Goal: Task Accomplishment & Management: Use online tool/utility

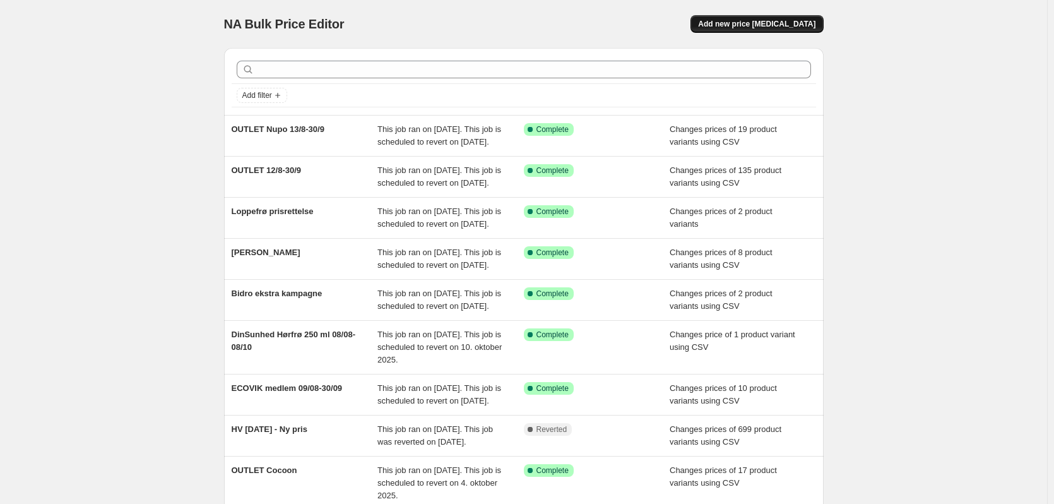
click at [774, 25] on span "Add new price change job" at bounding box center [756, 24] width 117 height 10
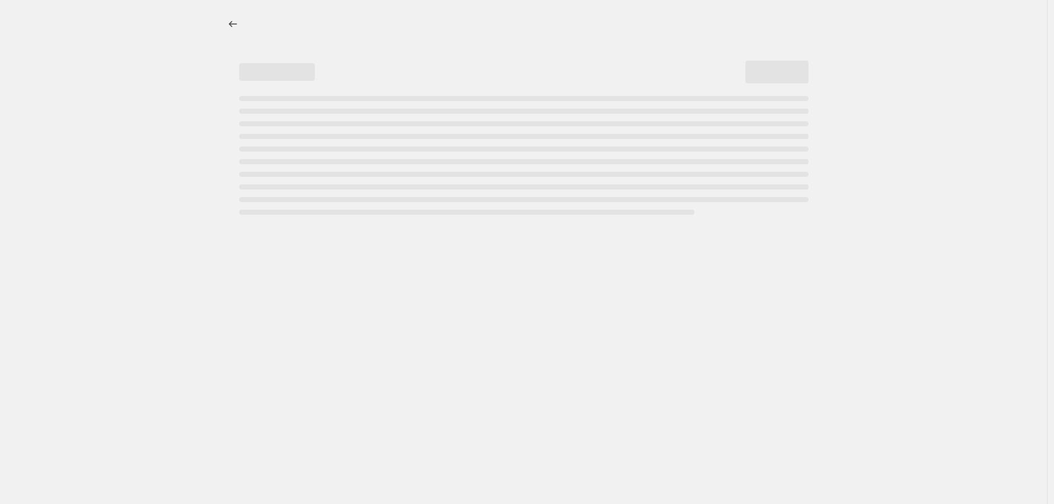
select select "percentage"
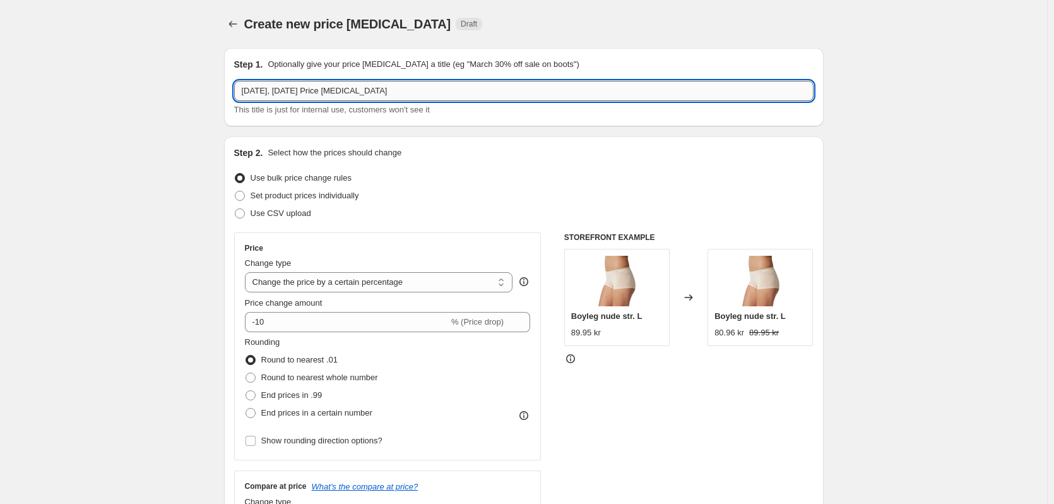
click at [273, 93] on input "14. aug. 2025, 15.08.02 Price change job" at bounding box center [523, 91] width 579 height 20
type input "SEP Tilbudsavis 1/9-14/9"
click at [268, 215] on span "Use CSV upload" at bounding box center [281, 212] width 61 height 9
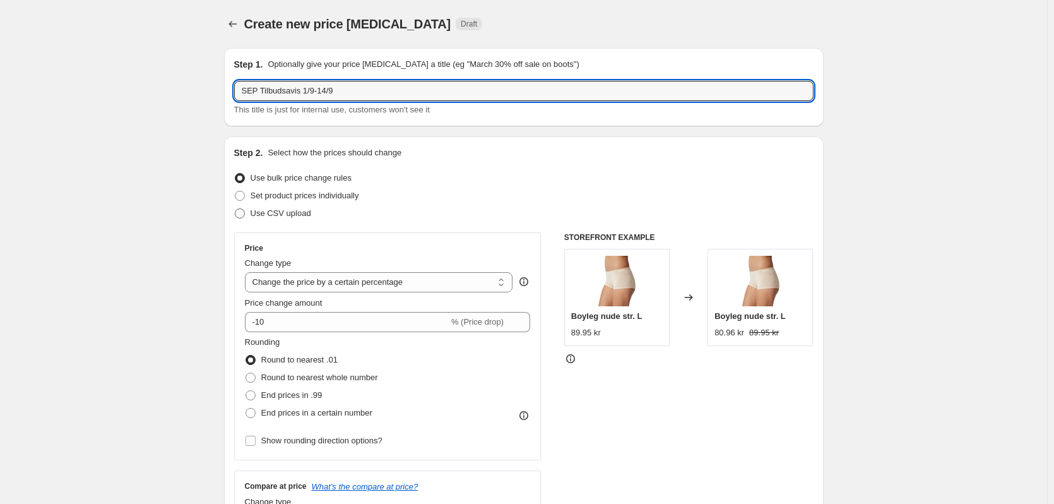
click at [235, 209] on input "Use CSV upload" at bounding box center [235, 208] width 1 height 1
radio input "true"
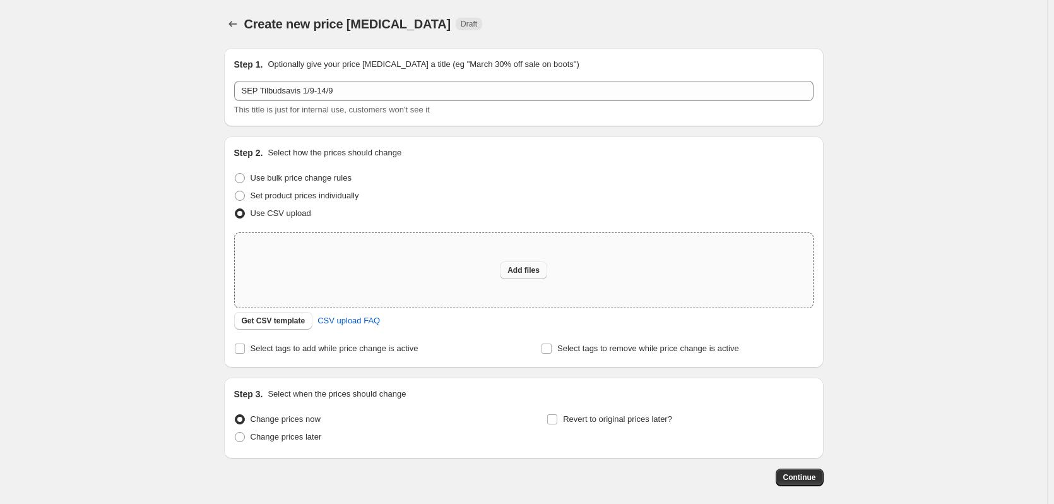
click at [526, 275] on button "Add files" at bounding box center [523, 270] width 47 height 18
type input "C:\fakepath\SEP Tilbudsavis 1-9_14-9_tilbud.csv"
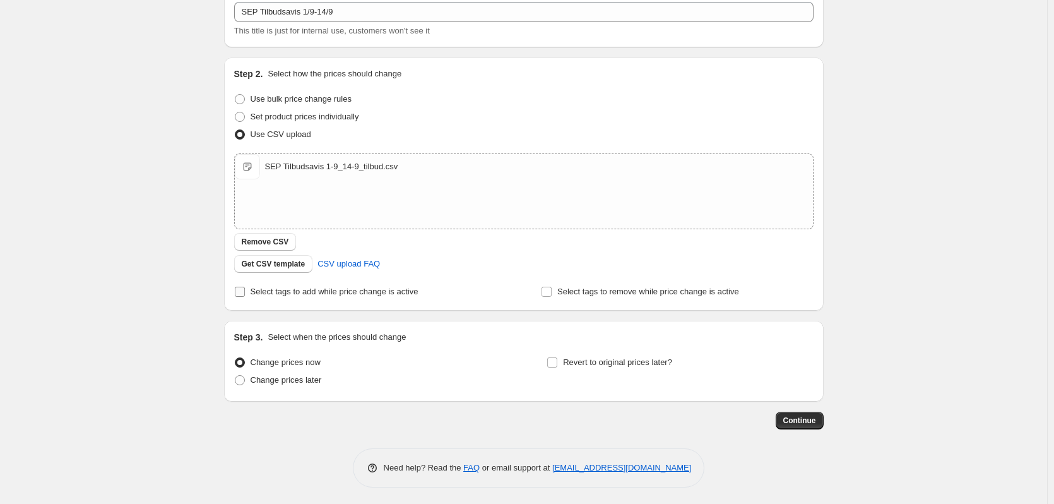
scroll to position [81, 0]
click at [295, 379] on span "Change prices later" at bounding box center [286, 376] width 71 height 9
click at [235, 373] on input "Change prices later" at bounding box center [235, 372] width 1 height 1
radio input "true"
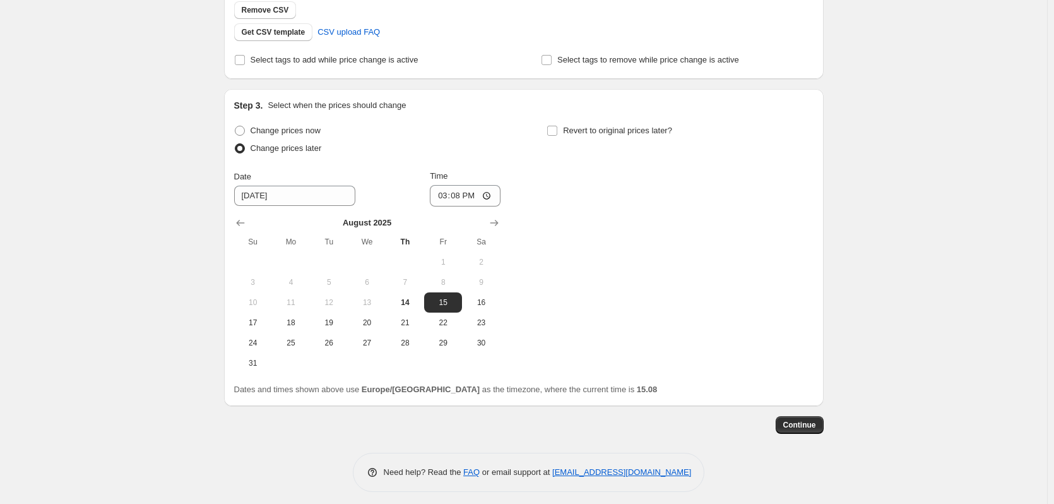
scroll to position [317, 0]
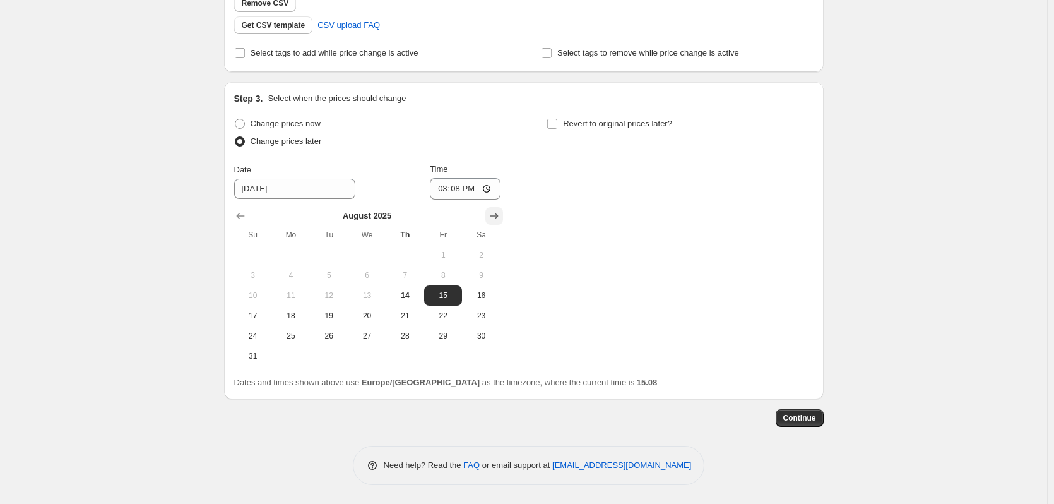
click at [496, 214] on icon "Show next month, September 2025" at bounding box center [494, 216] width 13 height 13
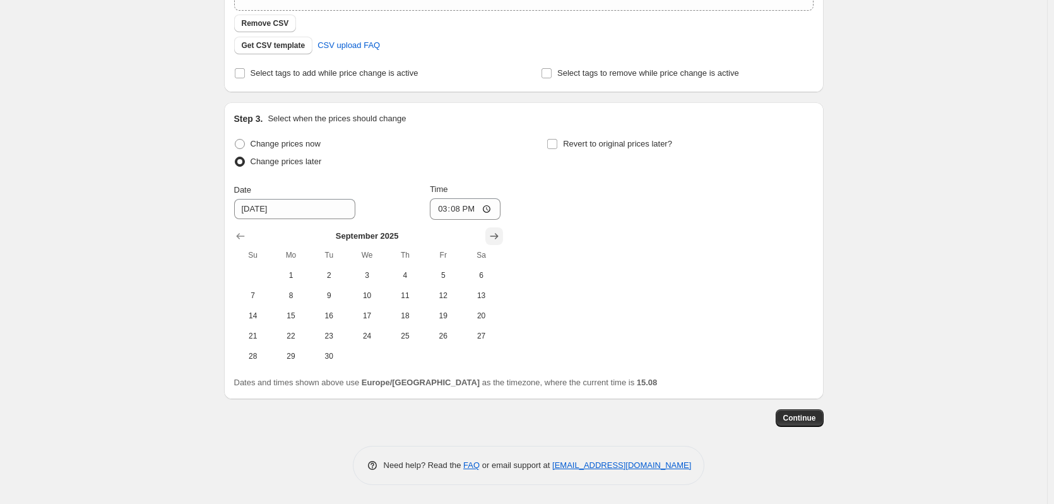
scroll to position [297, 0]
click at [297, 275] on span "1" at bounding box center [291, 275] width 28 height 10
type input "9/1/2025"
click at [463, 206] on input "15:08" at bounding box center [465, 208] width 71 height 21
type input "00:01"
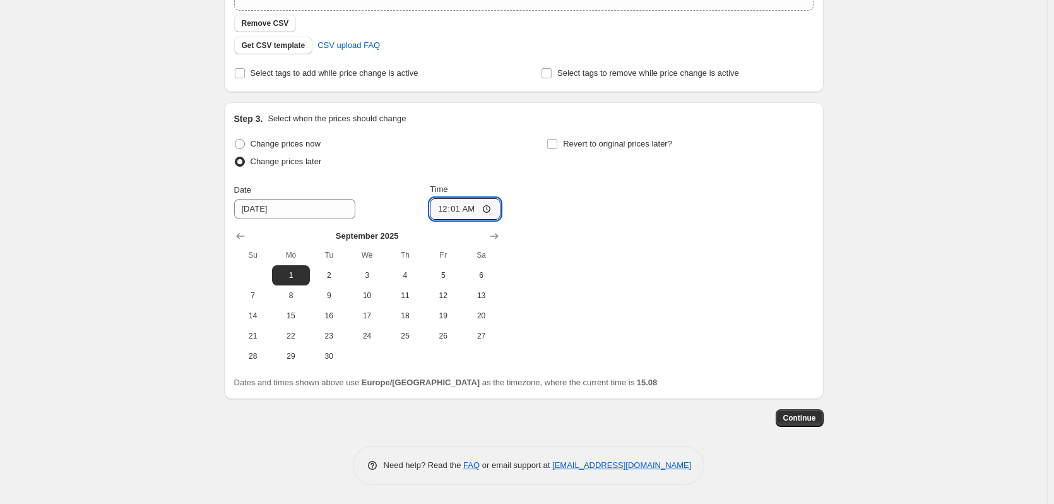
click at [597, 153] on div "Revert to original prices later?" at bounding box center [680, 154] width 266 height 38
click at [598, 147] on span "Revert to original prices later?" at bounding box center [617, 143] width 109 height 9
click at [557, 147] on input "Revert to original prices later?" at bounding box center [552, 144] width 10 height 10
checkbox input "true"
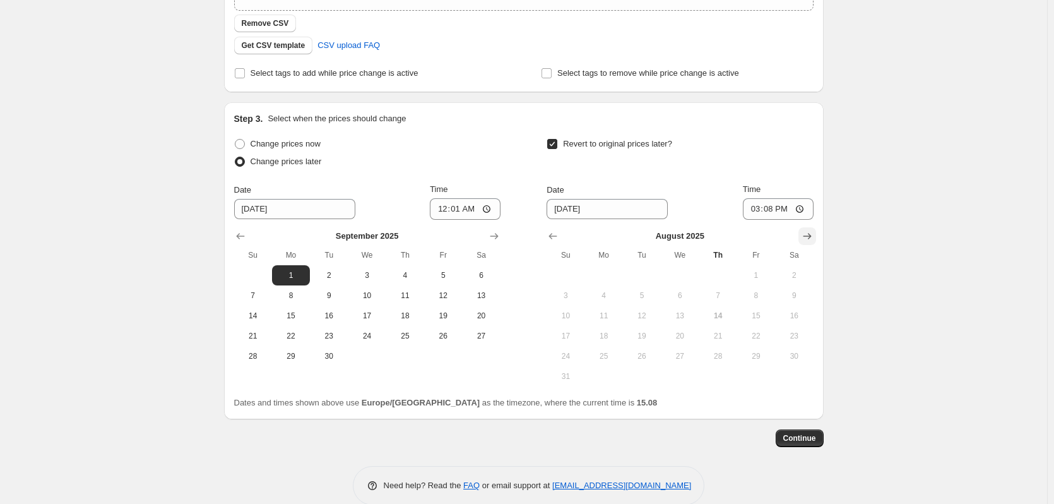
click at [811, 232] on icon "Show next month, September 2025" at bounding box center [807, 236] width 13 height 13
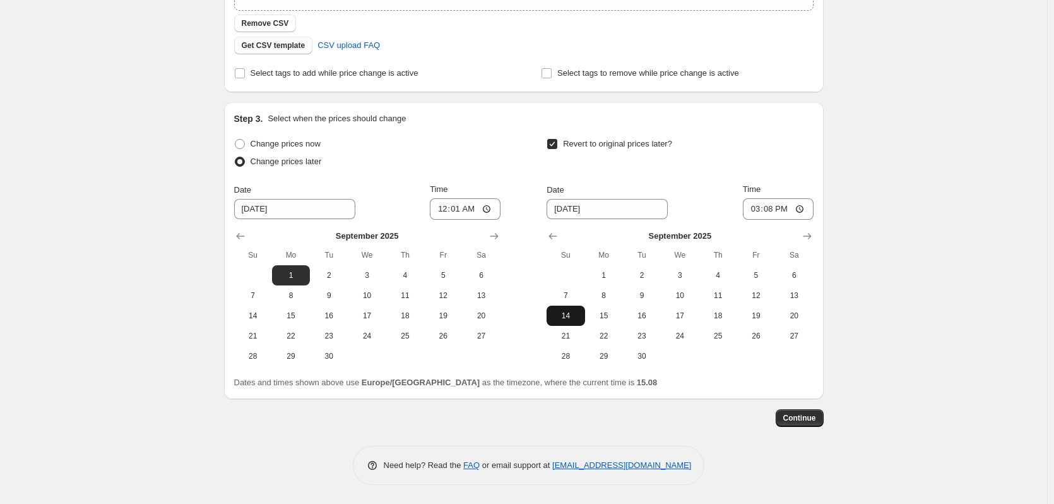
click at [584, 316] on button "14" at bounding box center [566, 315] width 38 height 20
type input "9/14/2025"
click at [772, 206] on input "15:08" at bounding box center [778, 208] width 71 height 21
click at [785, 209] on input "23:08" at bounding box center [778, 208] width 71 height 21
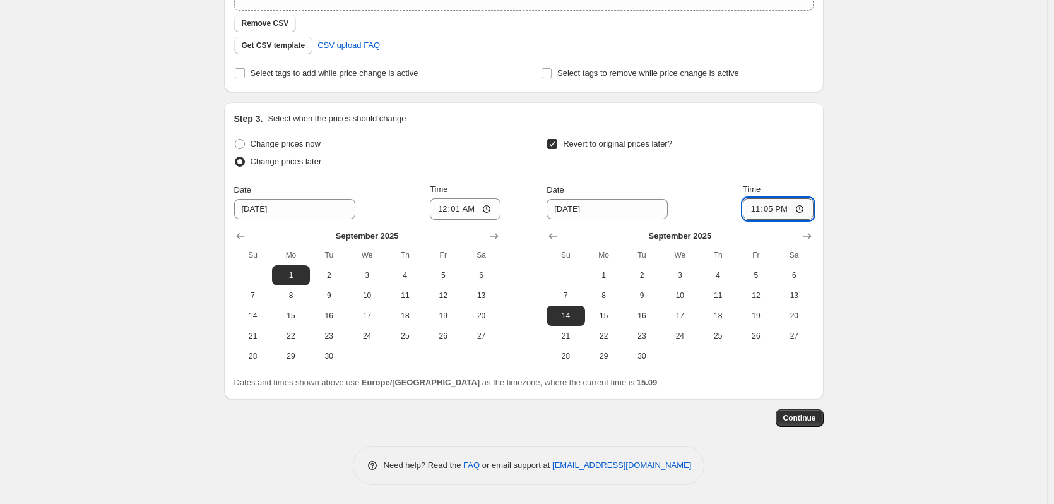
type input "23:59"
click at [916, 322] on div "Create new price change job. This page is ready Create new price change job Dra…" at bounding box center [523, 103] width 1047 height 801
click at [812, 418] on span "Continue" at bounding box center [799, 418] width 33 height 10
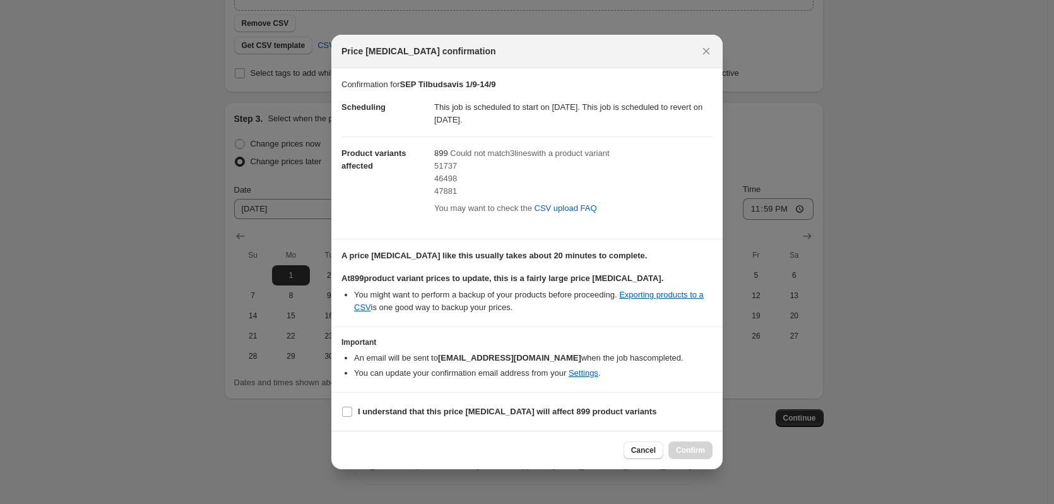
click at [445, 167] on span "51737" at bounding box center [445, 165] width 23 height 9
copy span "51737"
click at [655, 453] on span "Cancel" at bounding box center [643, 450] width 25 height 10
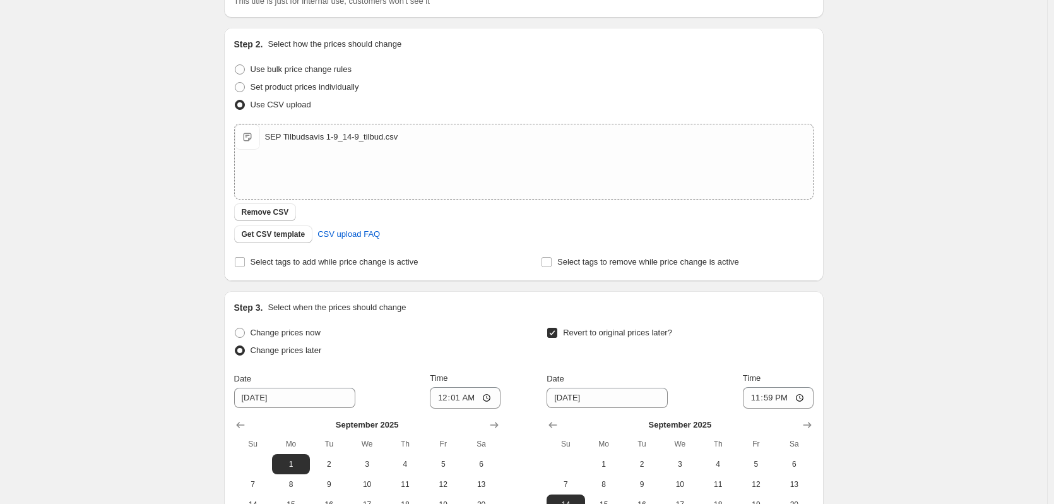
scroll to position [108, 0]
click at [338, 258] on span "Select tags to add while price change is active" at bounding box center [335, 262] width 168 height 9
click at [245, 258] on input "Select tags to add while price change is active" at bounding box center [240, 263] width 10 height 10
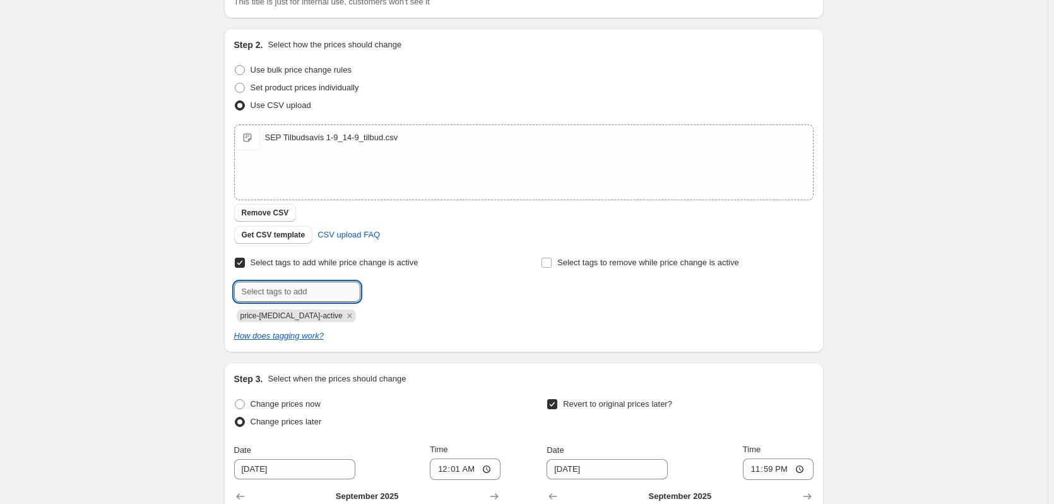
click at [317, 290] on input "text" at bounding box center [297, 292] width 126 height 20
click at [291, 260] on span "Select tags to add while price change is active" at bounding box center [335, 262] width 168 height 9
click at [245, 260] on input "Select tags to add while price change is active" at bounding box center [240, 263] width 10 height 10
checkbox input "false"
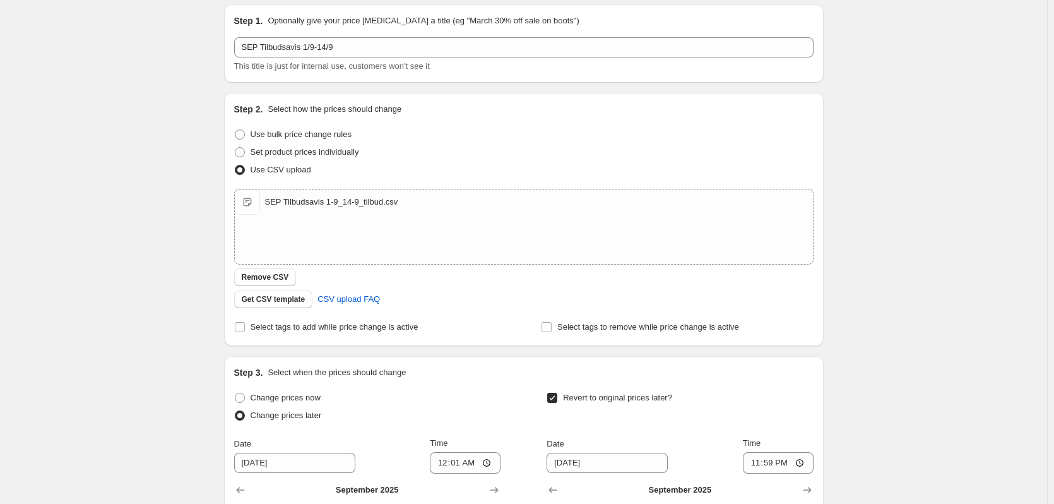
scroll to position [0, 0]
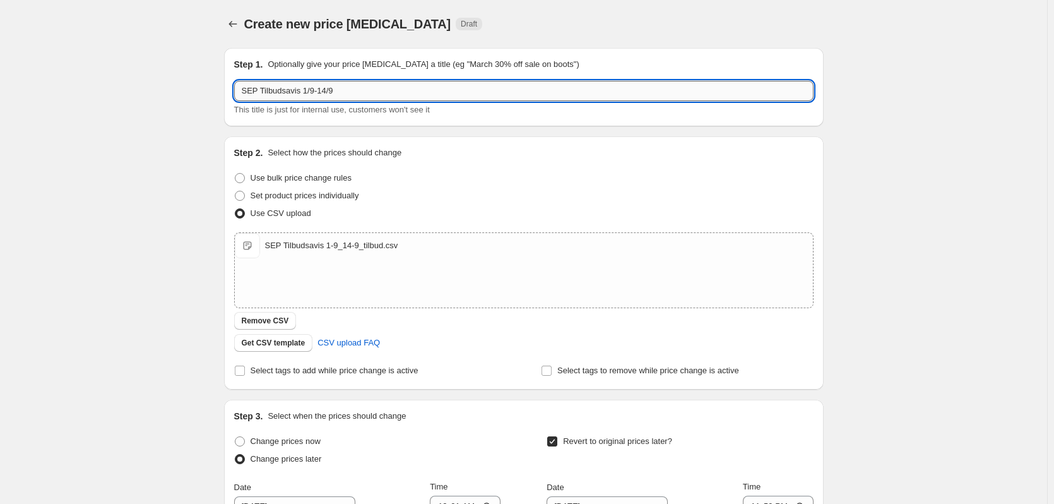
click at [293, 97] on input "SEP Tilbudsavis 1/9-14/9" at bounding box center [523, 91] width 579 height 20
click at [69, 179] on div "Create new price change job. This page is ready Create new price change job Dra…" at bounding box center [523, 400] width 1047 height 801
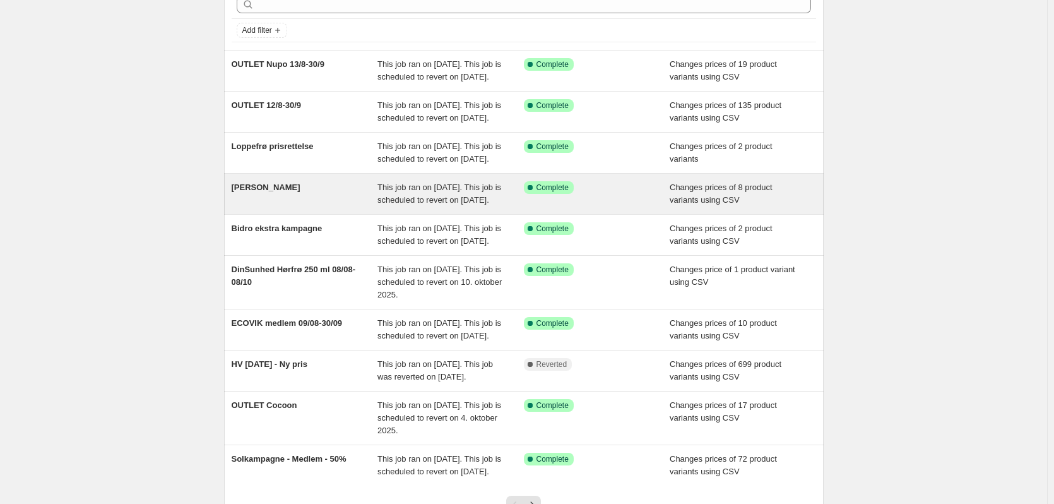
scroll to position [126, 0]
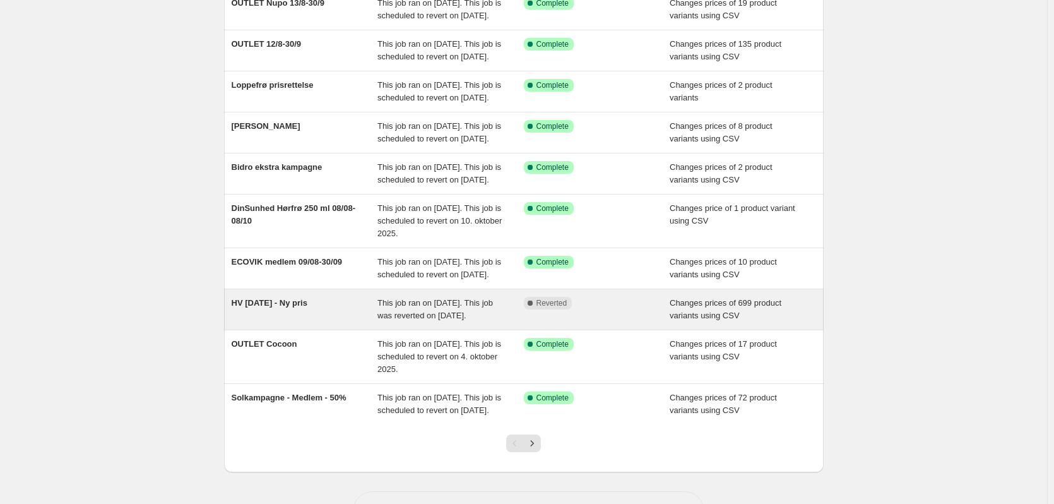
click at [341, 322] on div "HV AUG 25 - Ny pris" at bounding box center [305, 309] width 146 height 25
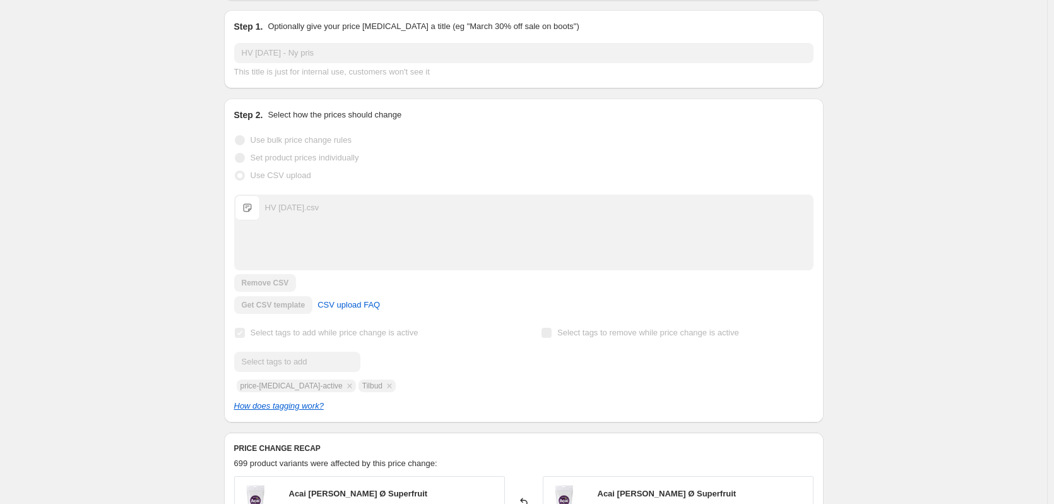
scroll to position [126, 0]
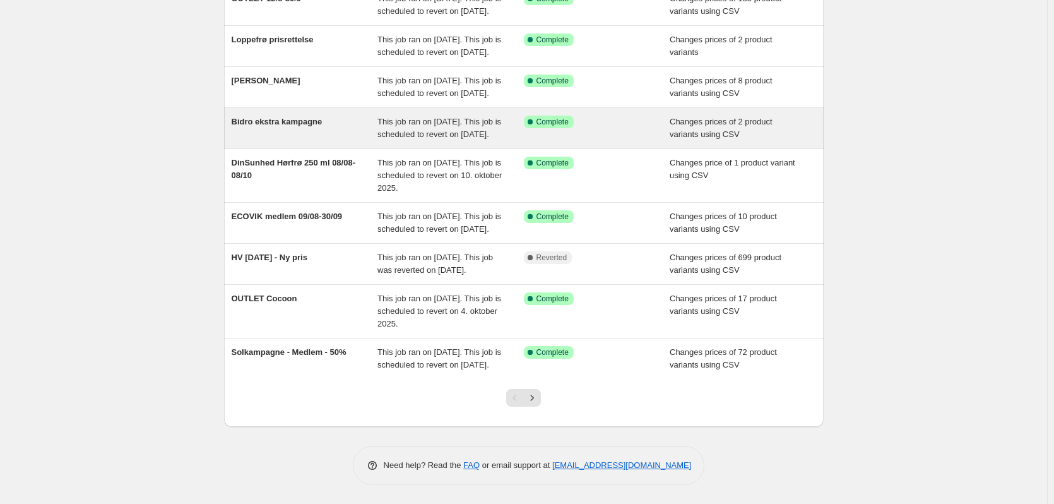
scroll to position [252, 0]
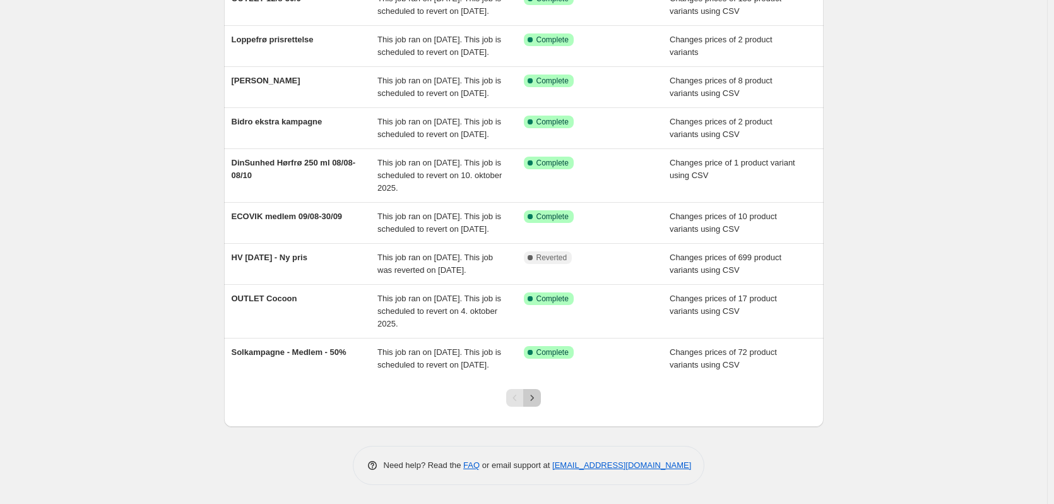
click at [531, 404] on icon "Next" at bounding box center [532, 397] width 13 height 13
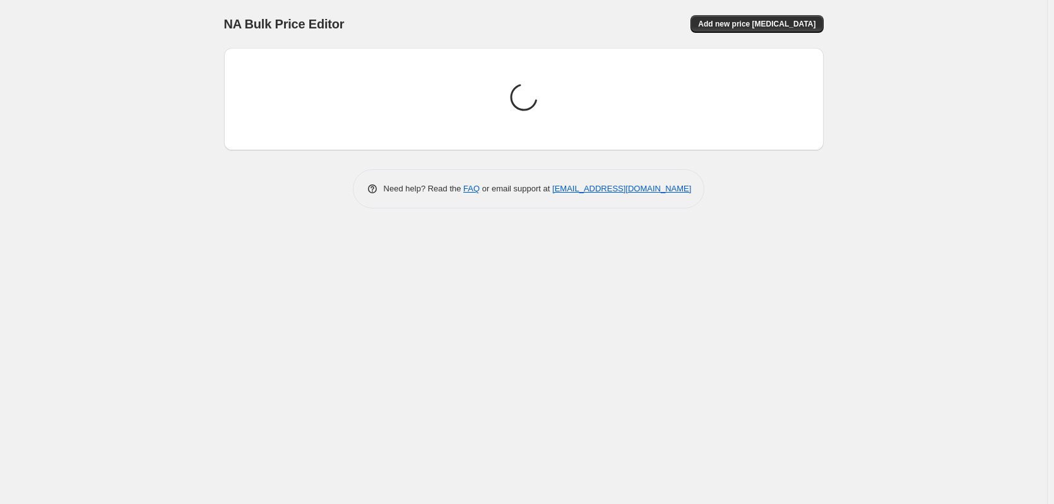
scroll to position [0, 0]
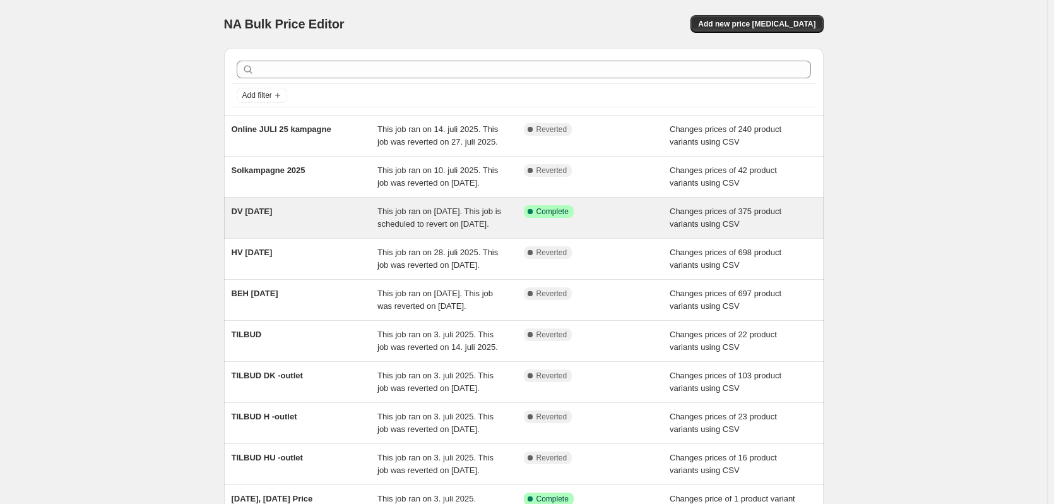
click at [305, 230] on div "DV AUG 25" at bounding box center [305, 217] width 146 height 25
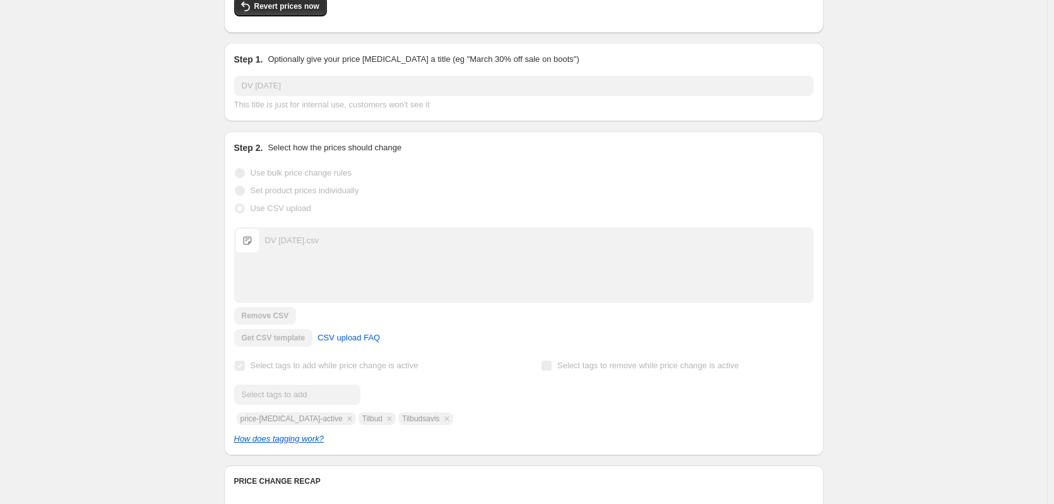
scroll to position [189, 0]
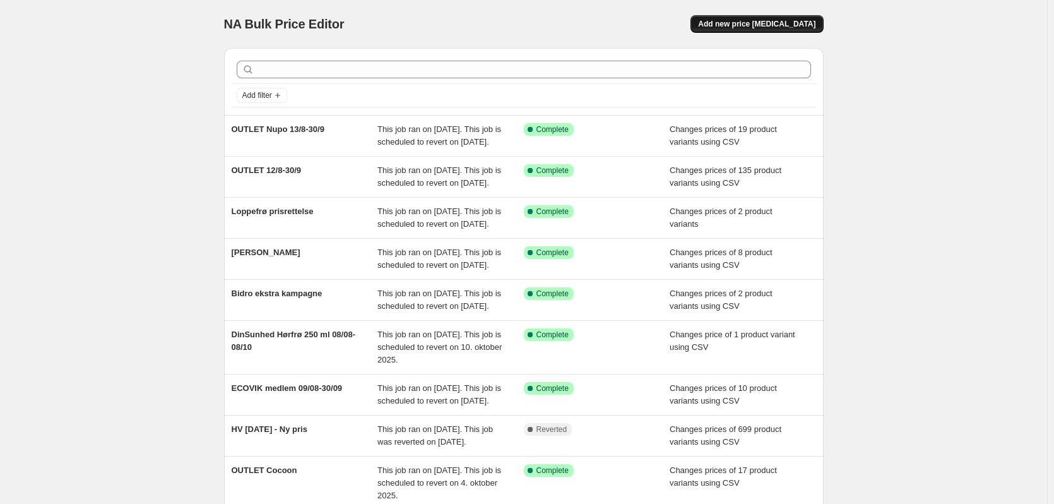
click at [745, 23] on span "Add new price change job" at bounding box center [756, 24] width 117 height 10
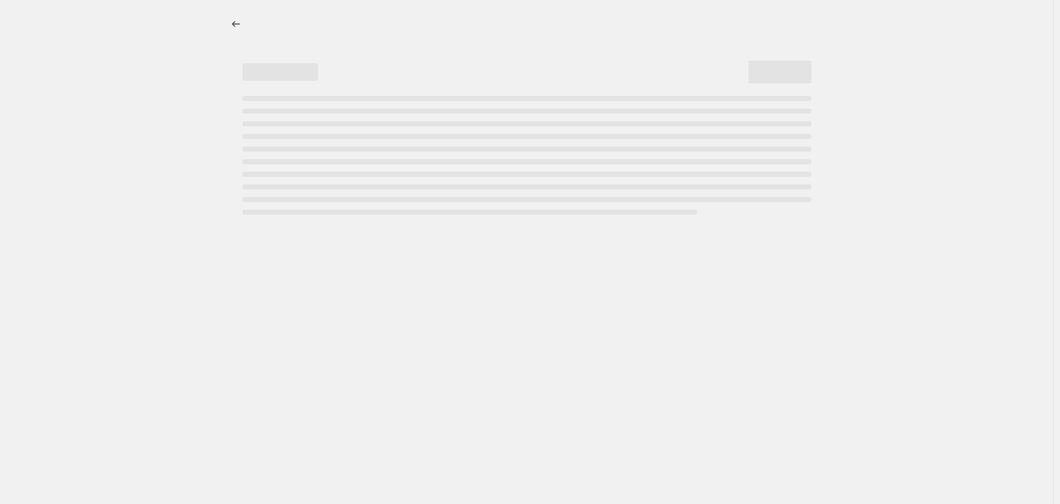
select select "percentage"
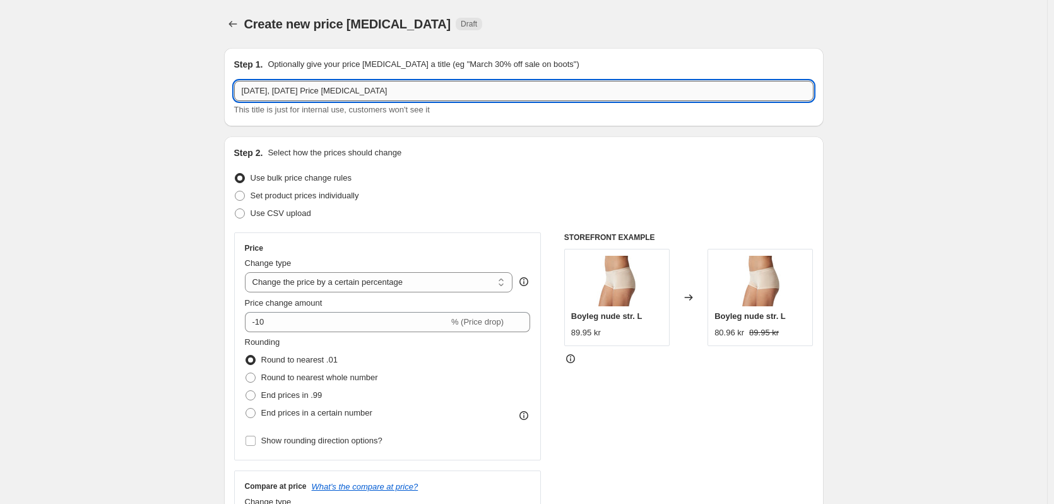
click at [285, 93] on input "14. aug. 2025, 15.08.02 Price change job" at bounding box center [523, 91] width 579 height 20
paste input "SEP Tilbudsavis 1/9-14/9"
type input "SEP Tilbudsavis 1/9-14/9"
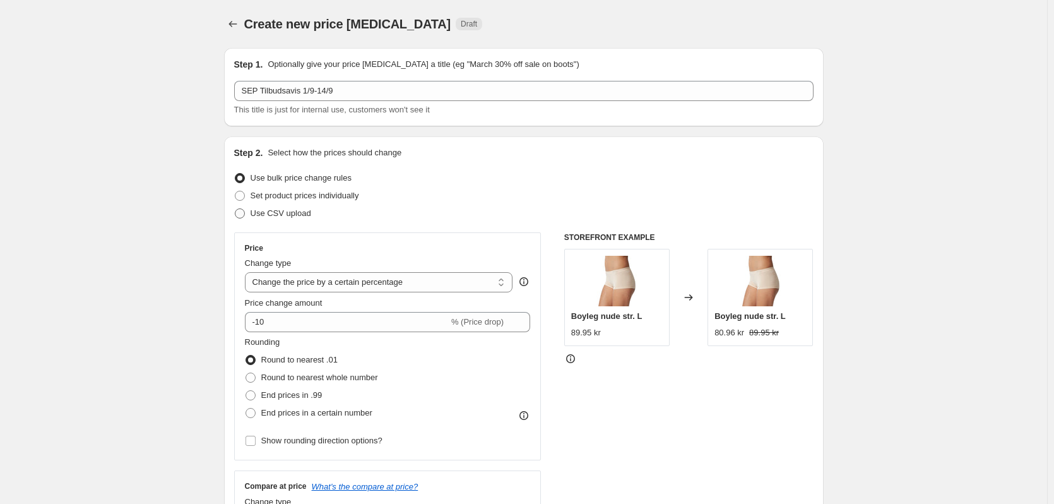
click at [282, 215] on span "Use CSV upload" at bounding box center [281, 212] width 61 height 9
click at [235, 209] on input "Use CSV upload" at bounding box center [235, 208] width 1 height 1
radio input "true"
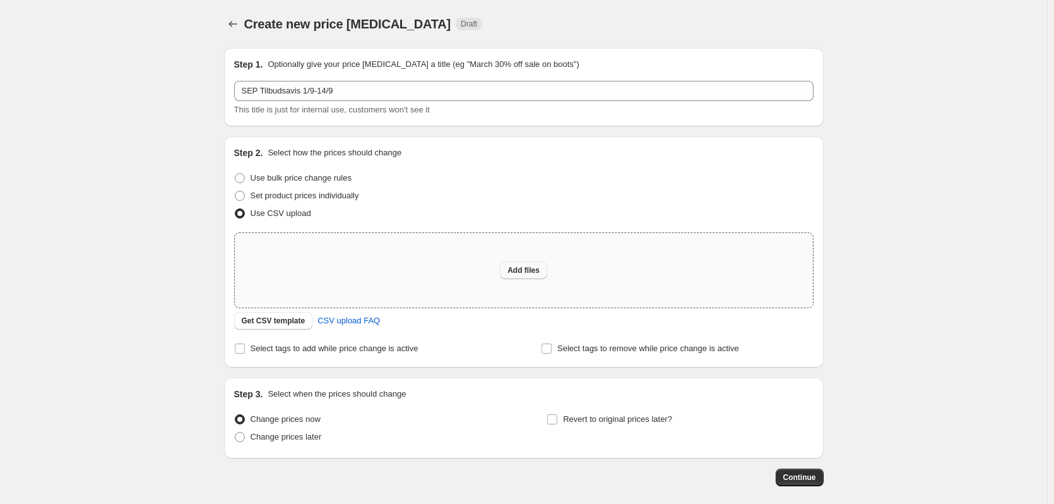
click at [547, 270] on button "Add files" at bounding box center [523, 270] width 47 height 18
type input "C:\fakepath\SEP Tilbudsavis 1-9_14-9_tilbud.csv"
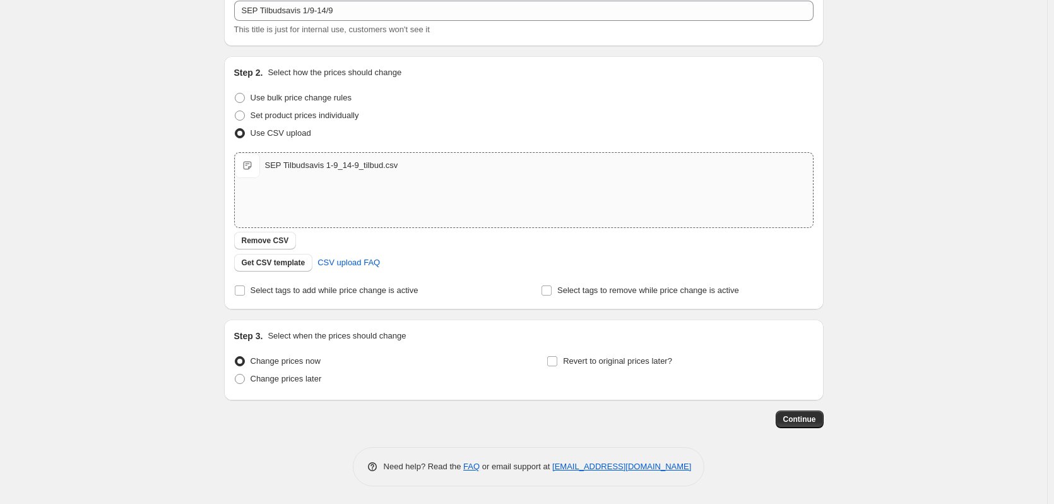
scroll to position [81, 0]
click at [302, 375] on span "Change prices later" at bounding box center [286, 376] width 71 height 9
click at [235, 373] on input "Change prices later" at bounding box center [235, 372] width 1 height 1
radio input "true"
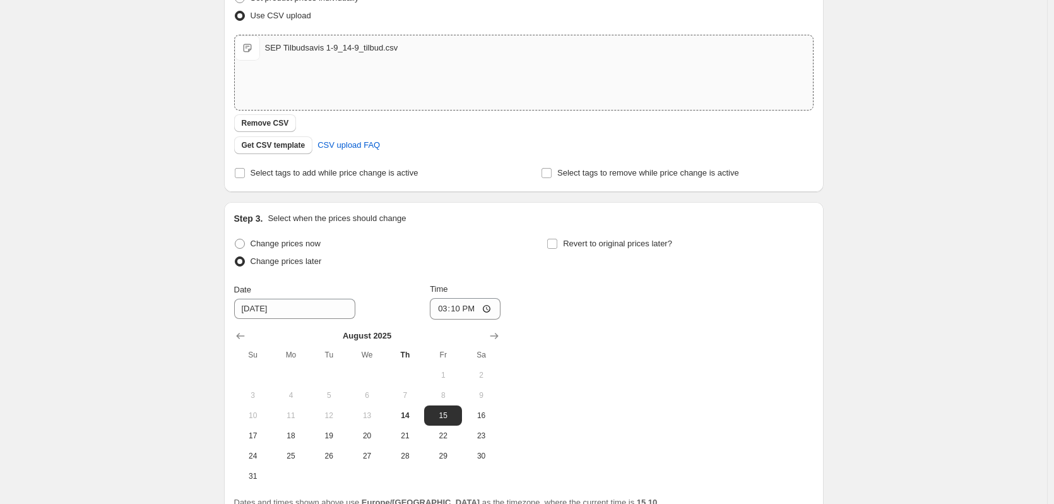
scroll to position [208, 0]
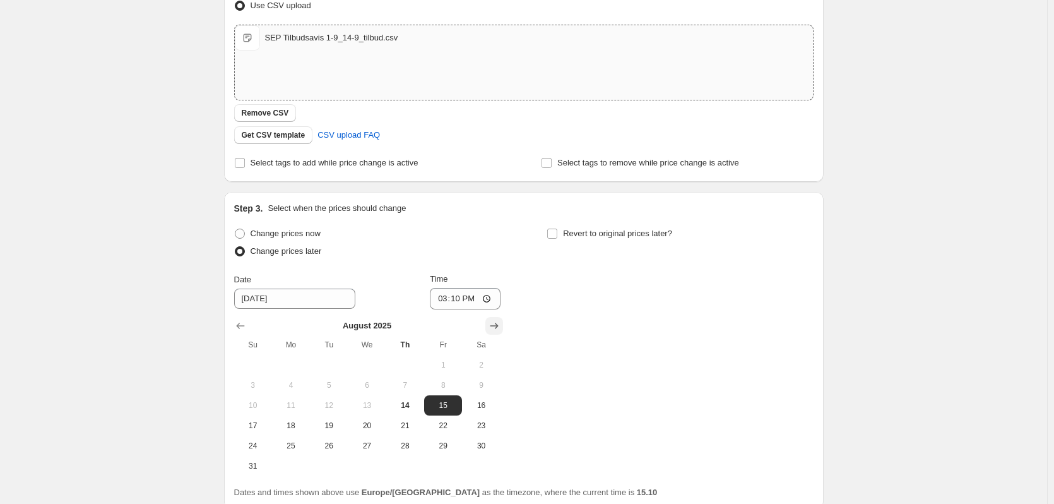
click at [501, 323] on icon "Show next month, September 2025" at bounding box center [494, 325] width 13 height 13
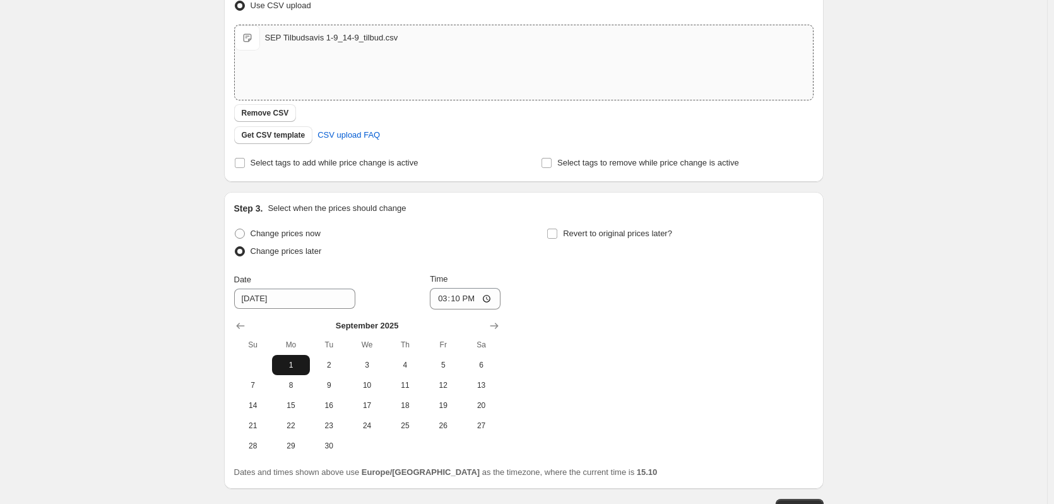
click at [284, 368] on span "1" at bounding box center [291, 365] width 28 height 10
type input "9/1/2025"
click at [462, 299] on input "15:10" at bounding box center [465, 298] width 71 height 21
click at [461, 299] on input "15:10" at bounding box center [465, 298] width 71 height 21
type input "00:01"
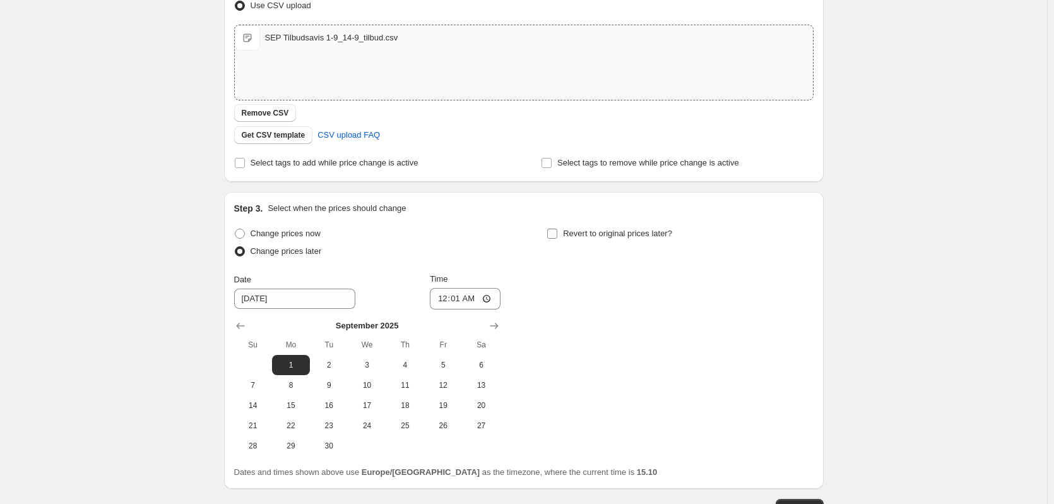
click at [577, 225] on label "Revert to original prices later?" at bounding box center [610, 234] width 126 height 18
click at [557, 228] on input "Revert to original prices later?" at bounding box center [552, 233] width 10 height 10
checkbox input "true"
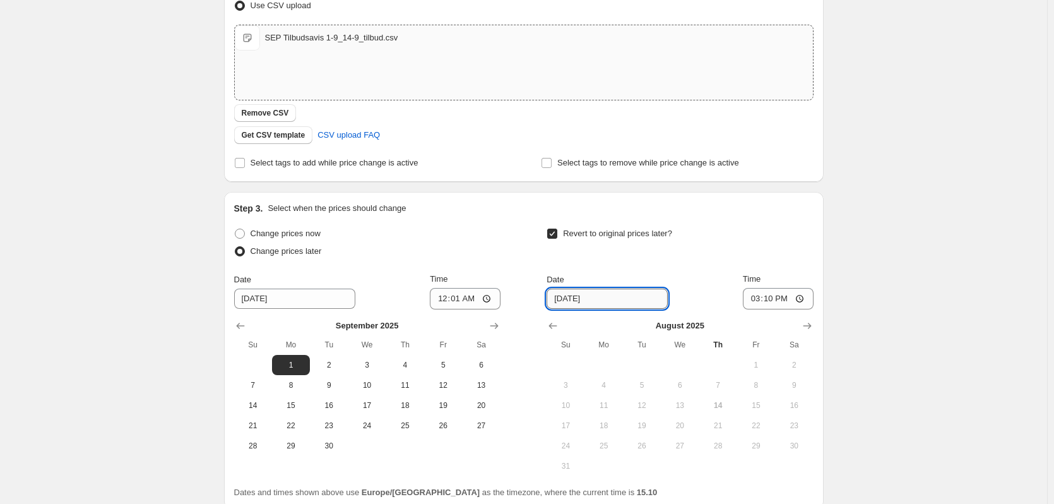
click at [562, 295] on input "8/21/2025" at bounding box center [607, 298] width 121 height 20
click at [656, 300] on input "8/21/2025" at bounding box center [607, 298] width 121 height 20
click at [807, 318] on button "Show next month, September 2025" at bounding box center [807, 326] width 18 height 18
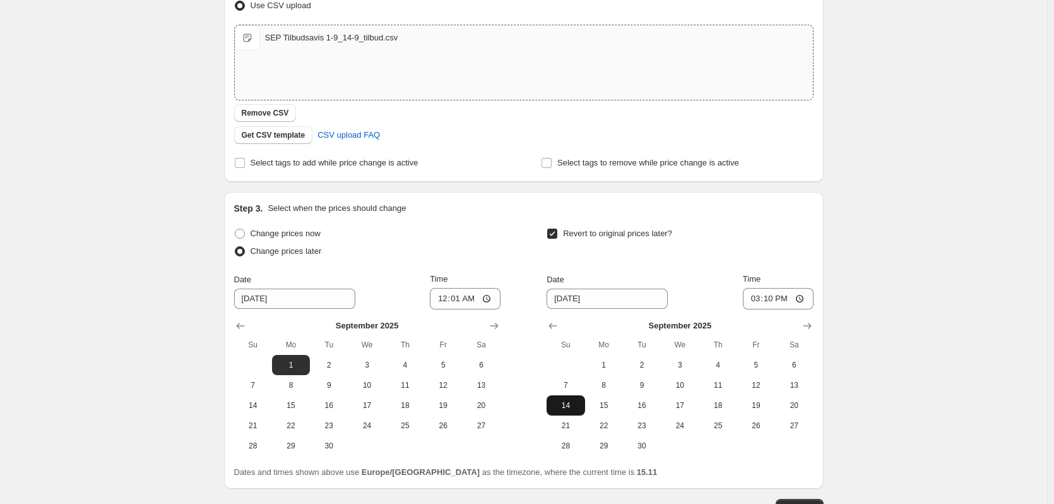
click at [567, 411] on button "14" at bounding box center [566, 405] width 38 height 20
type input "9/14/2025"
click at [776, 295] on input "15:10" at bounding box center [778, 298] width 71 height 21
click at [787, 298] on input "23:10" at bounding box center [778, 298] width 71 height 21
type input "23:59"
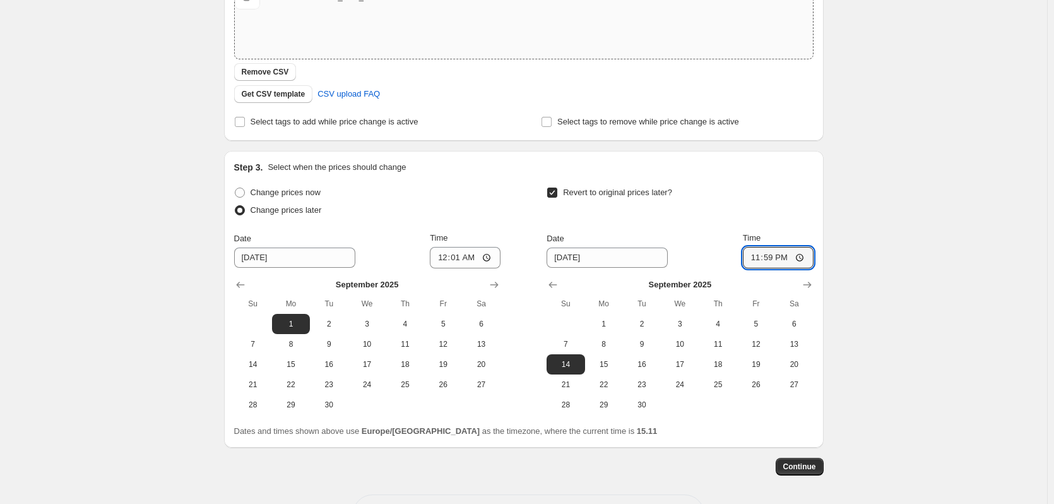
scroll to position [271, 0]
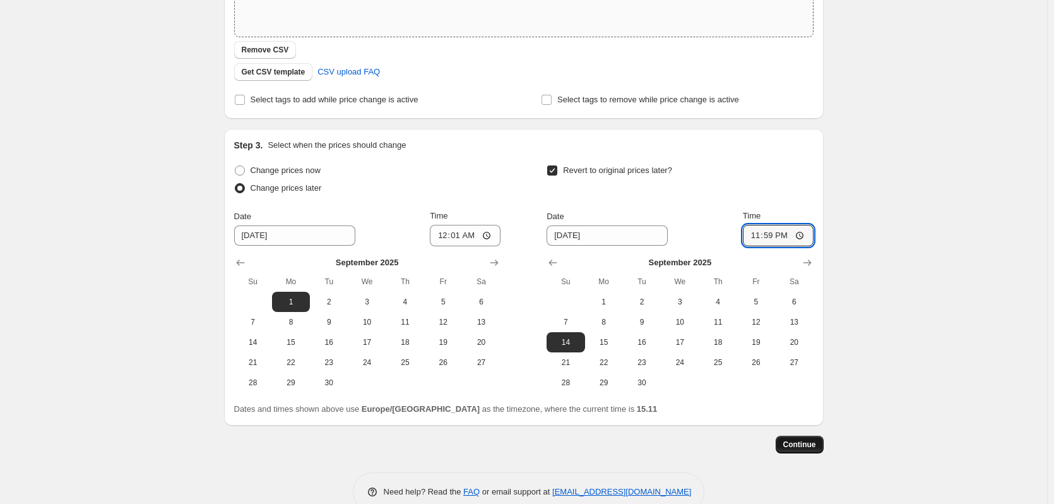
click at [810, 442] on span "Continue" at bounding box center [799, 444] width 33 height 10
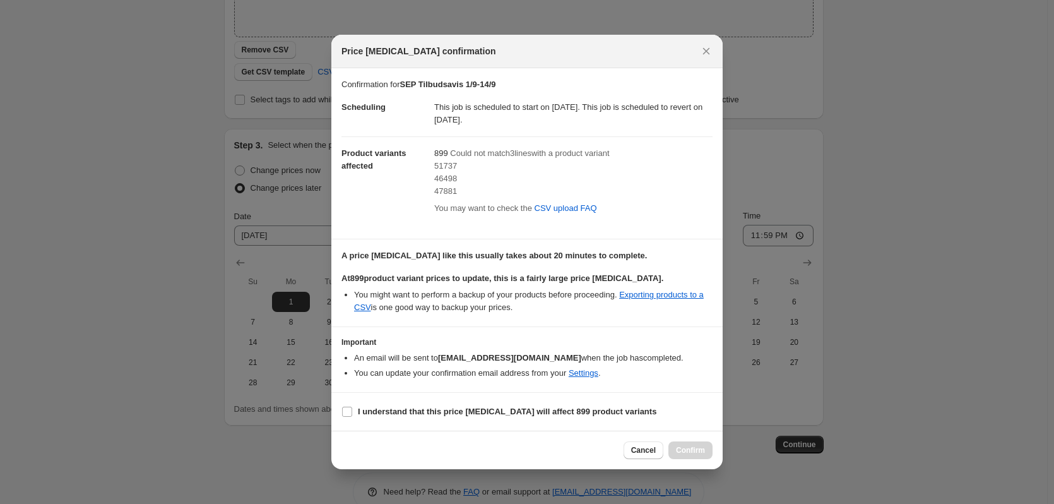
click at [445, 169] on span "51737" at bounding box center [445, 165] width 23 height 9
copy span "51737"
click at [446, 177] on span "46498" at bounding box center [445, 178] width 23 height 9
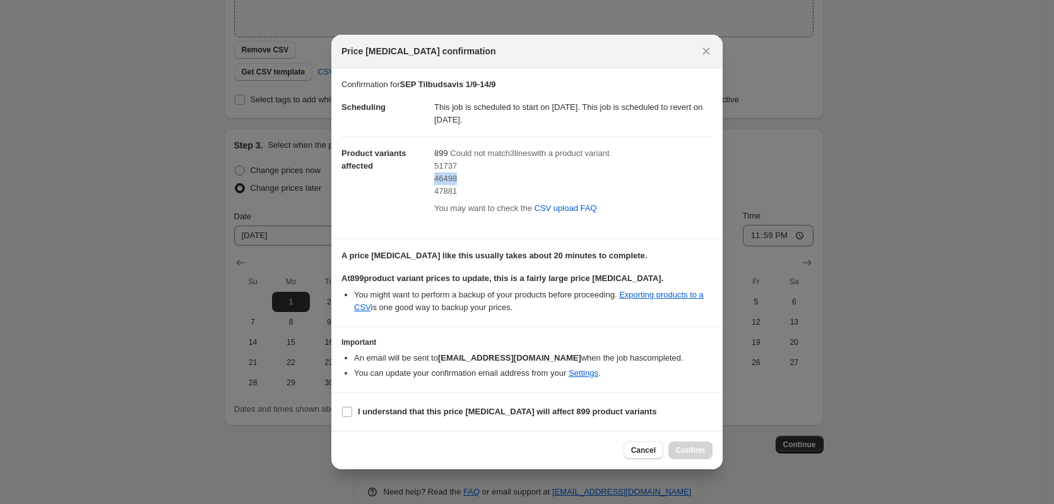
copy span "46498"
click at [446, 188] on span "47881" at bounding box center [445, 190] width 23 height 9
copy span "47881"
click at [594, 214] on link "CSV upload FAQ" at bounding box center [566, 208] width 78 height 20
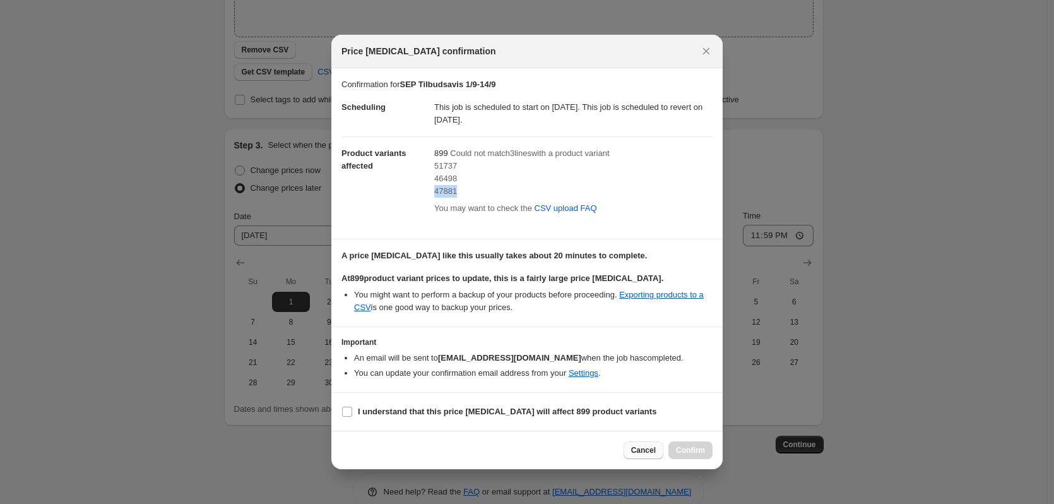
click at [633, 444] on button "Cancel" at bounding box center [644, 450] width 40 height 18
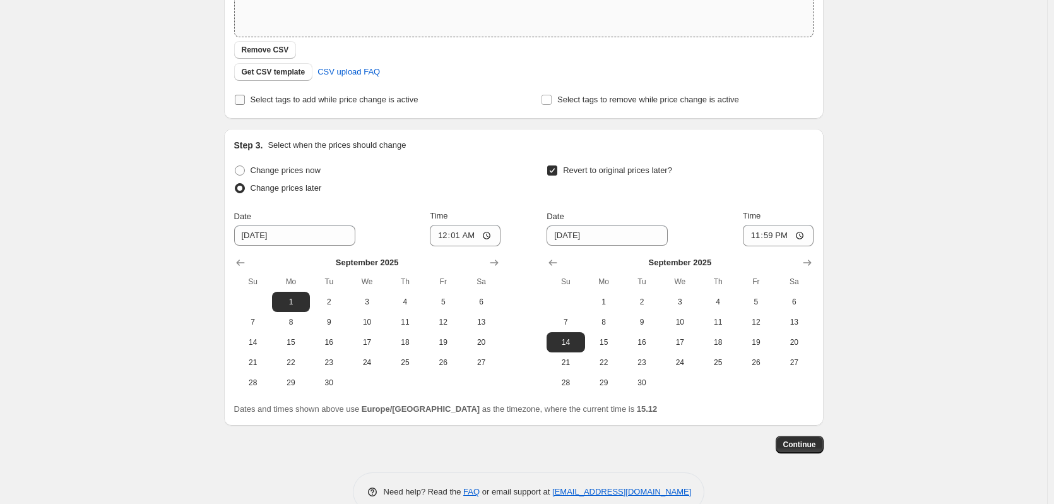
click at [366, 99] on span "Select tags to add while price change is active" at bounding box center [335, 99] width 168 height 9
click at [245, 99] on input "Select tags to add while price change is active" at bounding box center [240, 100] width 10 height 10
checkbox input "true"
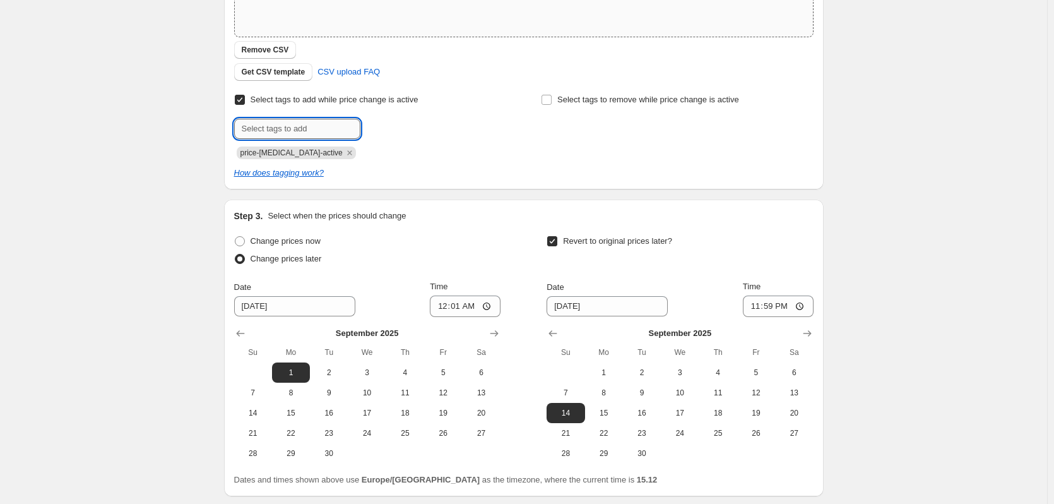
click at [317, 127] on input "text" at bounding box center [297, 129] width 126 height 20
type input "tilbud"
click at [373, 121] on button "Add tilbud" at bounding box center [390, 128] width 52 height 18
click at [285, 126] on input "text" at bounding box center [297, 129] width 126 height 20
type input "tilbudsavis"
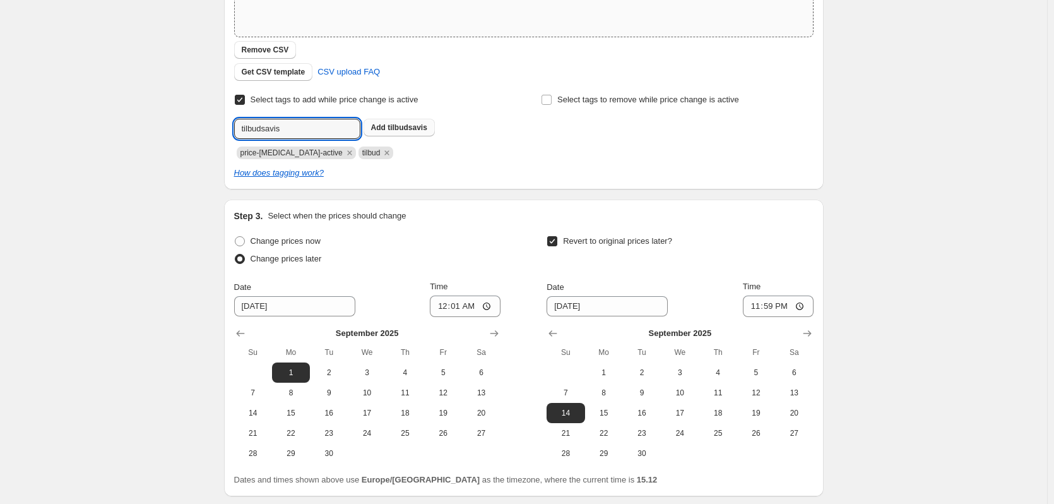
click at [385, 127] on b "Add" at bounding box center [378, 127] width 15 height 9
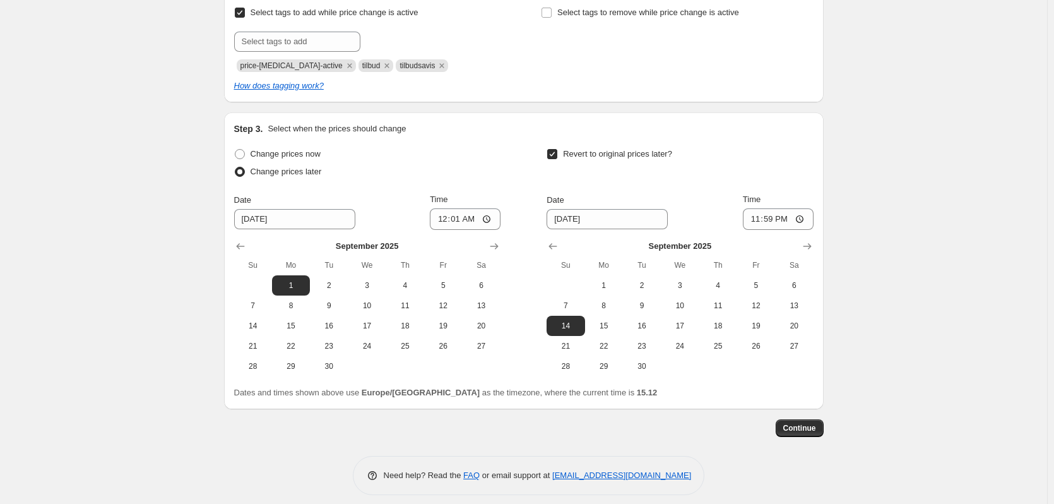
scroll to position [368, 0]
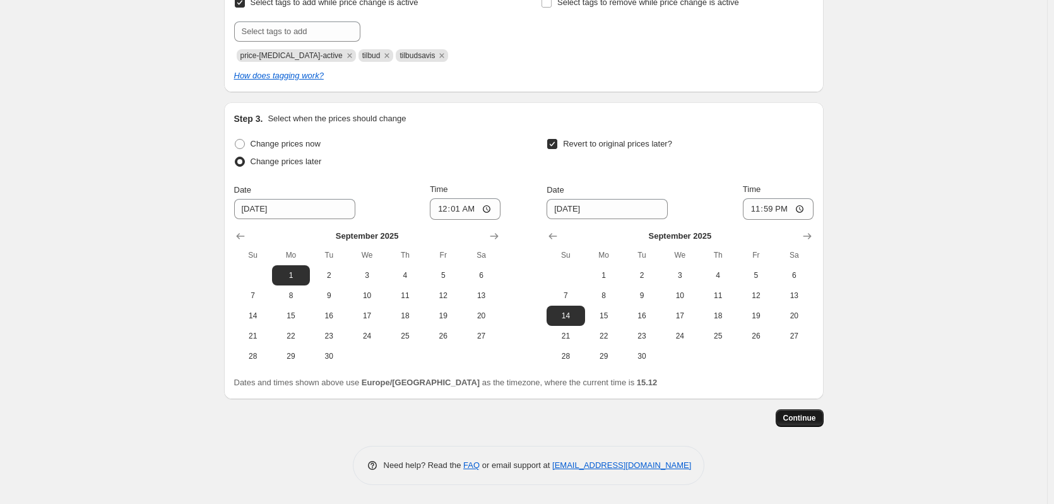
click at [798, 423] on button "Continue" at bounding box center [800, 418] width 48 height 18
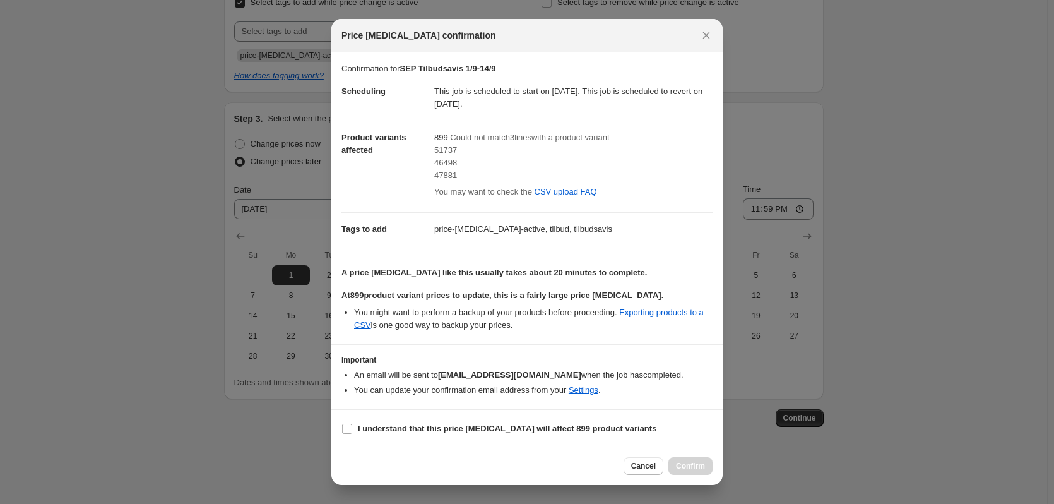
scroll to position [1, 0]
click at [519, 417] on section "I understand that this price change job will affect 899 product variants" at bounding box center [526, 427] width 391 height 38
click at [522, 429] on b "I understand that this price change job will affect 899 product variants" at bounding box center [507, 426] width 299 height 9
click at [352, 429] on input "I understand that this price change job will affect 899 product variants" at bounding box center [347, 427] width 10 height 10
checkbox input "true"
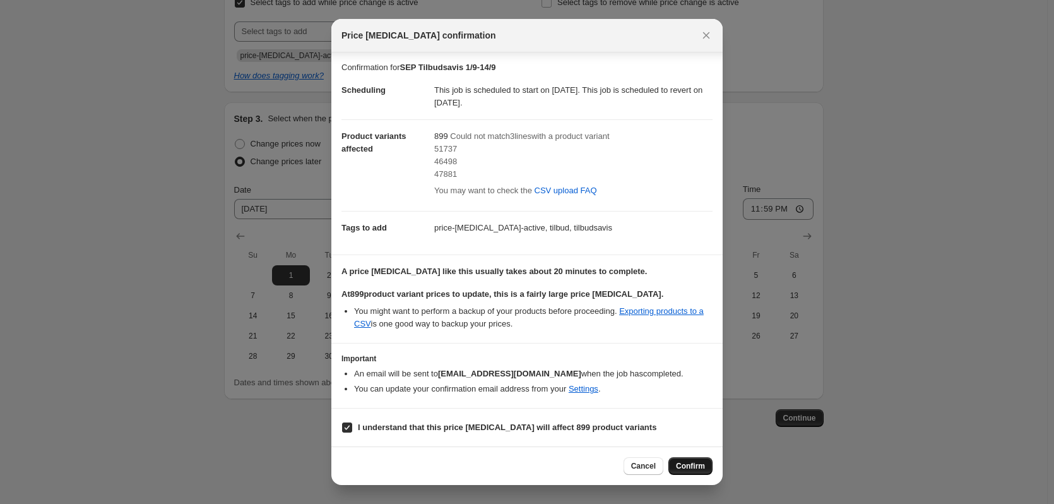
click at [684, 465] on span "Confirm" at bounding box center [690, 466] width 29 height 10
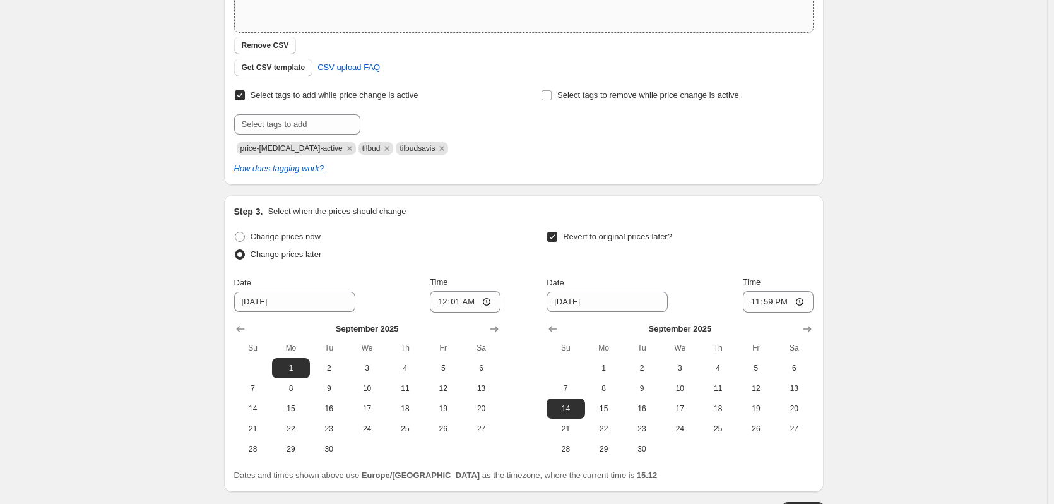
scroll to position [445, 0]
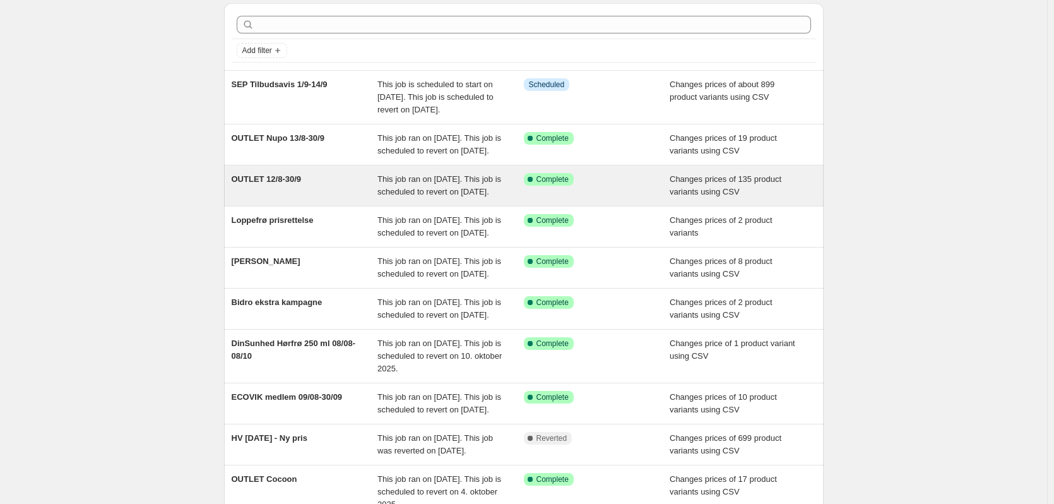
scroll to position [63, 0]
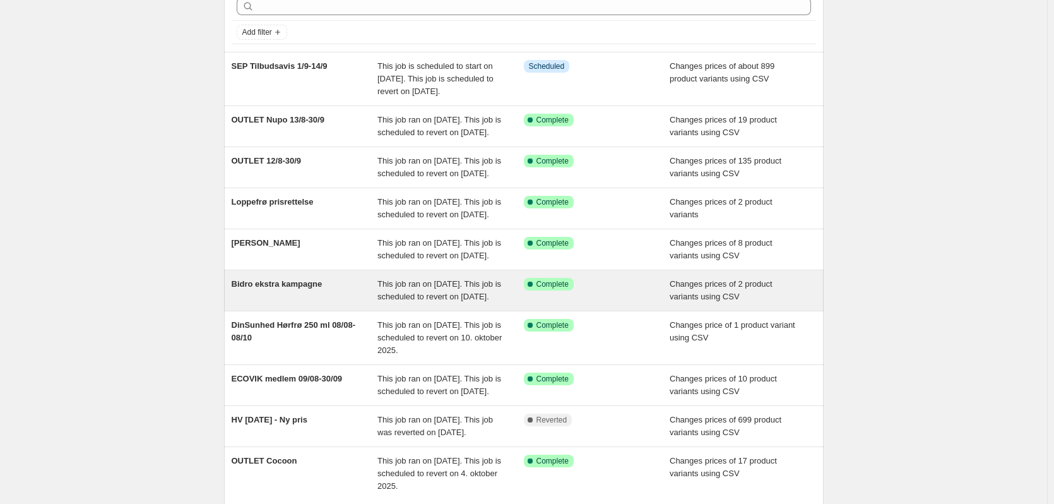
click at [325, 303] on div "Bidro ekstra kampagne" at bounding box center [305, 290] width 146 height 25
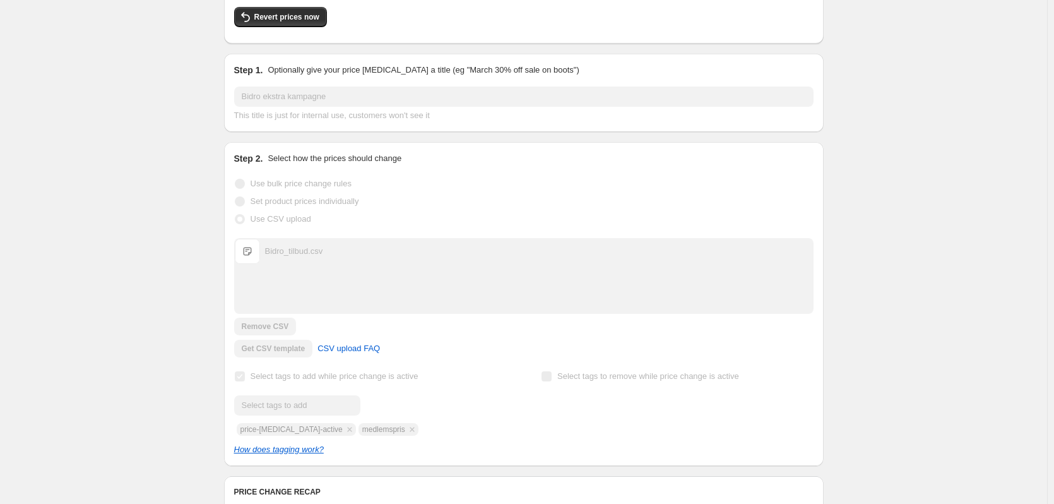
scroll to position [126, 0]
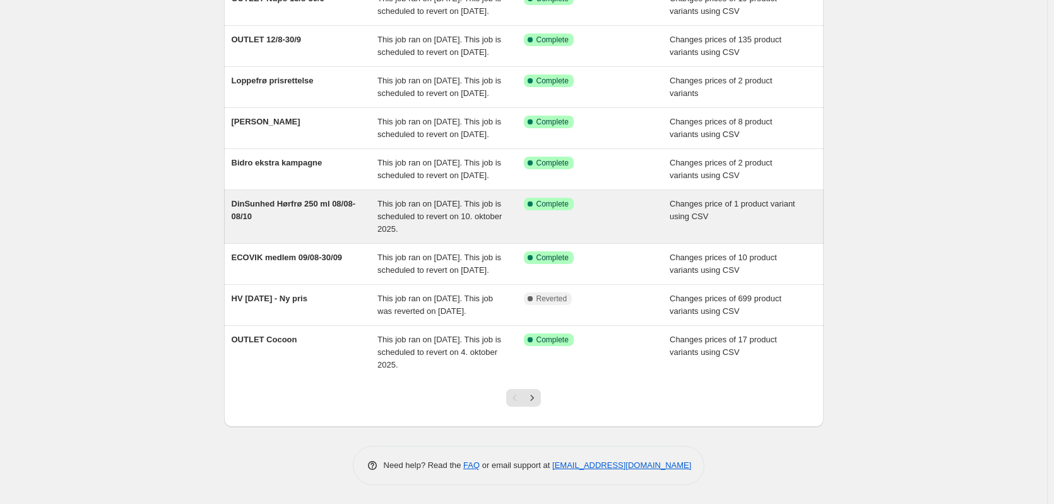
scroll to position [252, 0]
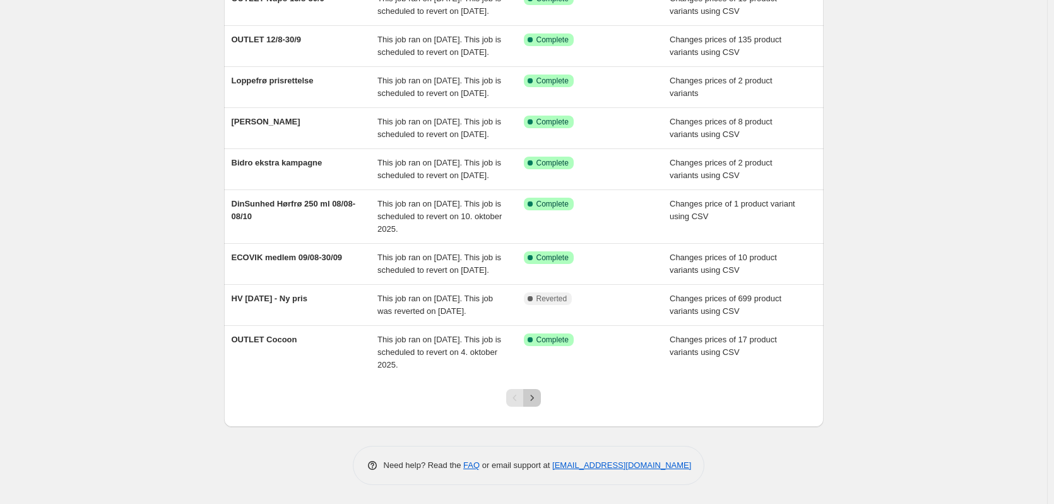
click at [527, 406] on button "Next" at bounding box center [532, 398] width 18 height 18
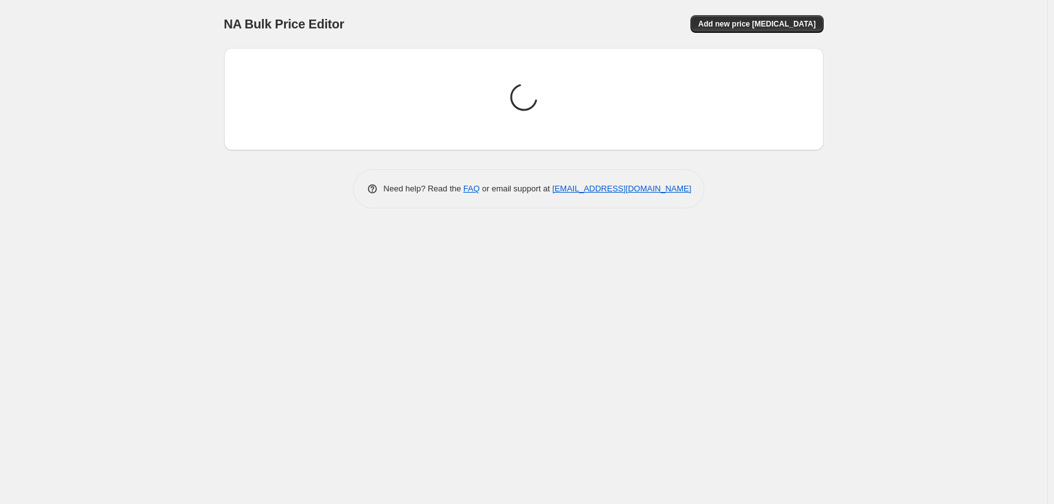
scroll to position [0, 0]
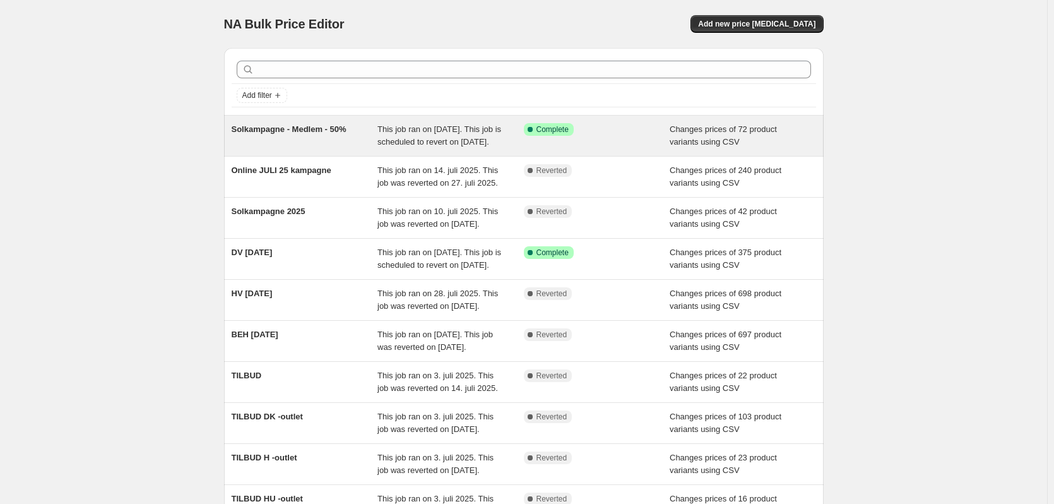
click at [311, 145] on div "Solkampagne - Medlem - 50%" at bounding box center [305, 135] width 146 height 25
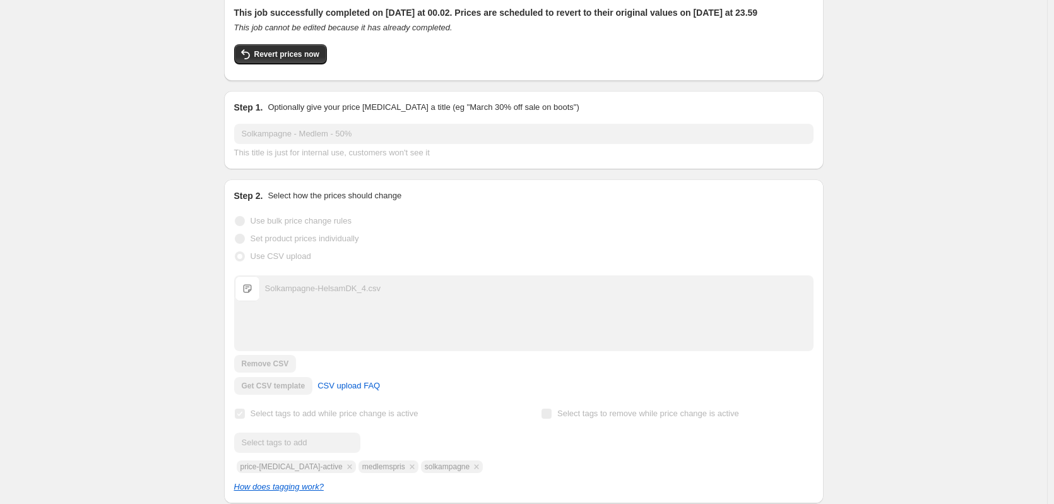
scroll to position [63, 0]
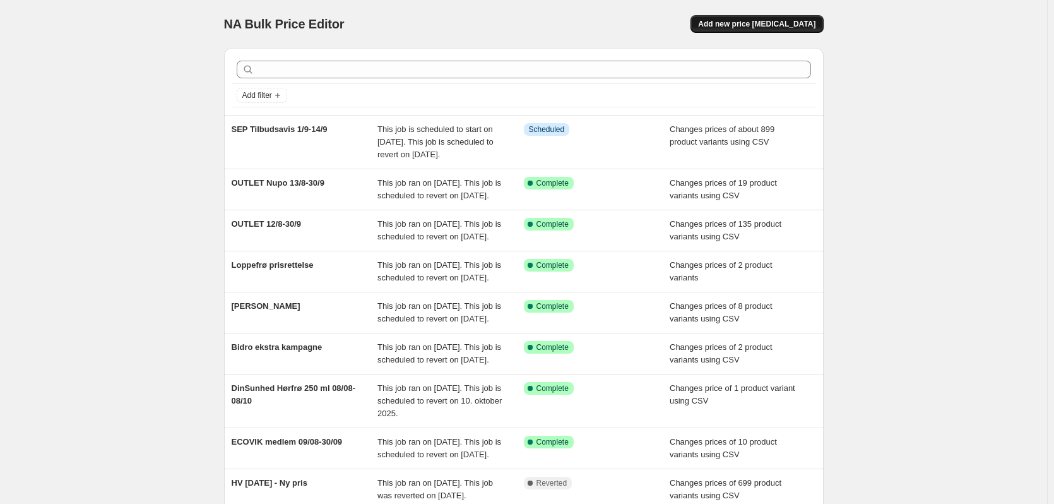
click at [793, 22] on span "Add new price change job" at bounding box center [756, 24] width 117 height 10
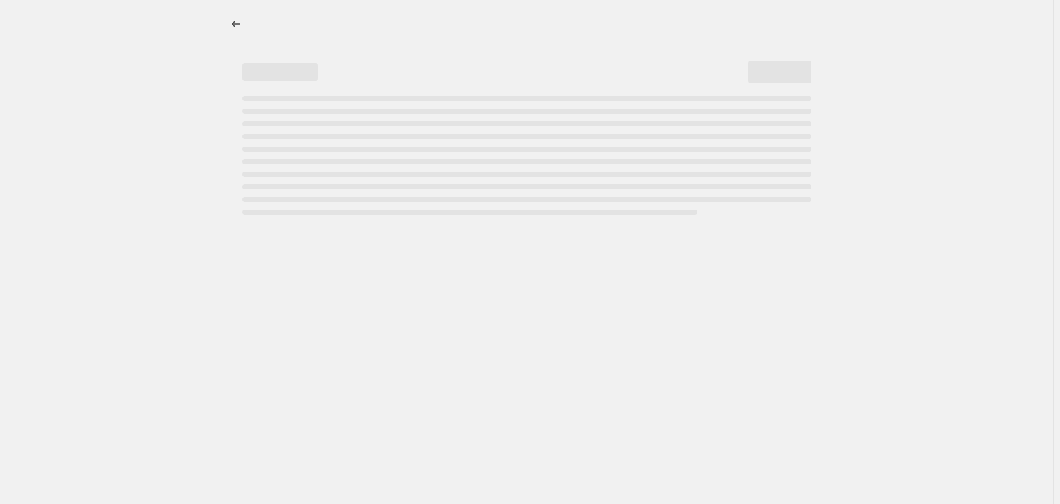
select select "percentage"
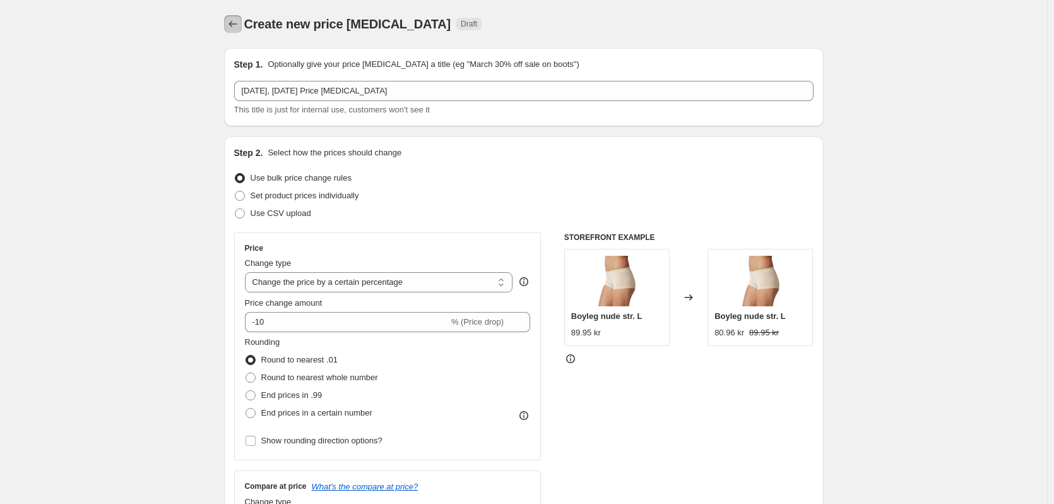
click at [232, 23] on icon "Price change jobs" at bounding box center [233, 24] width 13 height 13
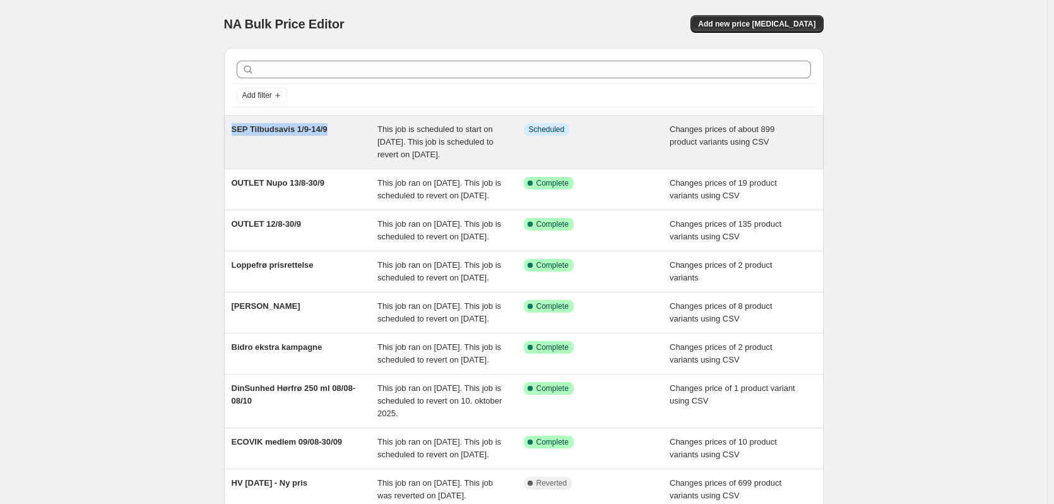
drag, startPoint x: 222, startPoint y: 131, endPoint x: 336, endPoint y: 129, distance: 114.9
click at [336, 129] on div "Add filter SEP Tilbudsavis 1/9-14/9 This job is scheduled to start on 1. septem…" at bounding box center [519, 324] width 610 height 573
copy span "SEP Tilbudsavis 1/9-14/9"
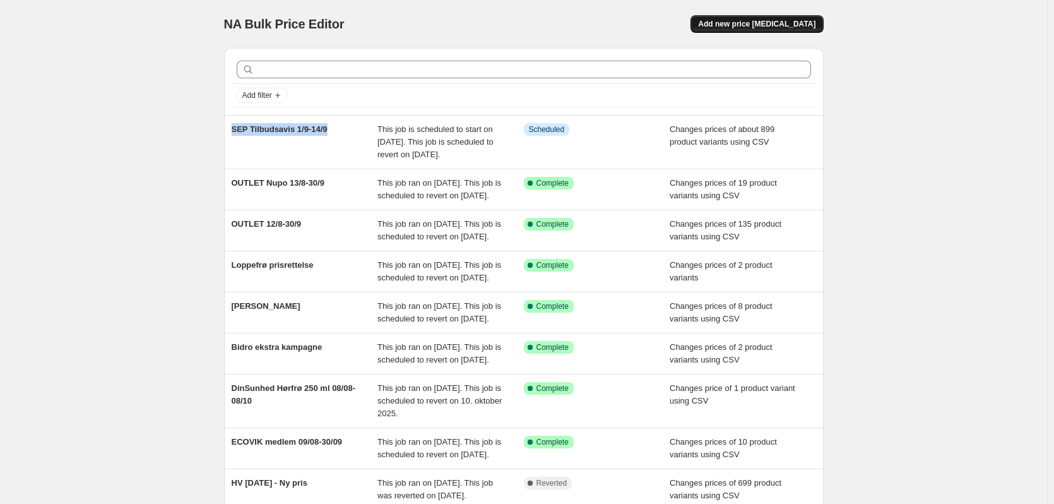
click at [813, 23] on span "Add new price change job" at bounding box center [756, 24] width 117 height 10
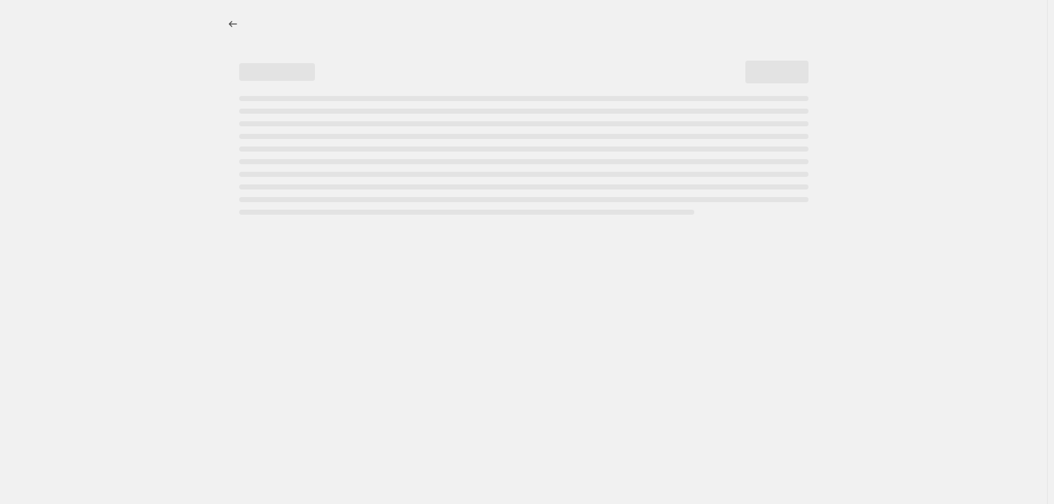
select select "percentage"
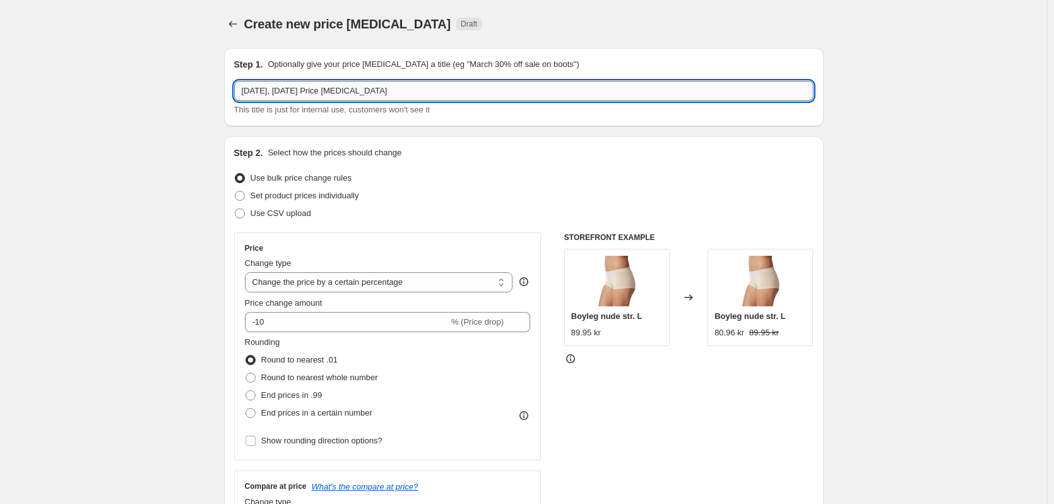
click at [311, 91] on input "14. aug. 2025, 15.08.02 Price change job" at bounding box center [523, 91] width 579 height 20
click at [311, 90] on input "14. aug. 2025, 15.08.02 Price change job" at bounding box center [523, 91] width 579 height 20
paste input "SEP Tilbudsavis 1/9-14/9"
drag, startPoint x: 237, startPoint y: 92, endPoint x: 223, endPoint y: 88, distance: 13.6
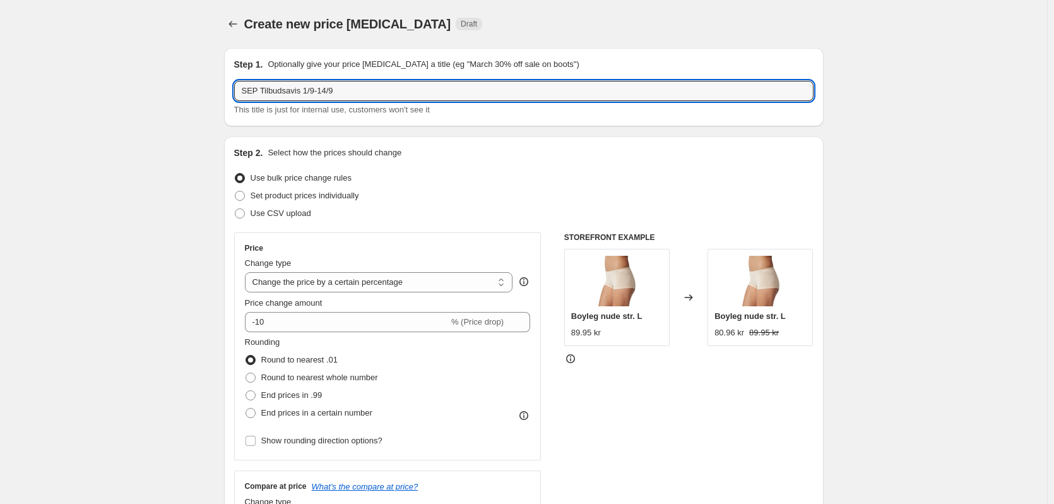
drag, startPoint x: 331, startPoint y: 92, endPoint x: 483, endPoint y: 122, distance: 154.4
click at [483, 122] on div "Step 1. Optionally give your price change job a title (eg "March 30% off sale o…" at bounding box center [524, 87] width 600 height 78
type input "AUG Medlemskapagne 28/8-31/8"
click at [305, 216] on span "Use CSV upload" at bounding box center [281, 212] width 61 height 9
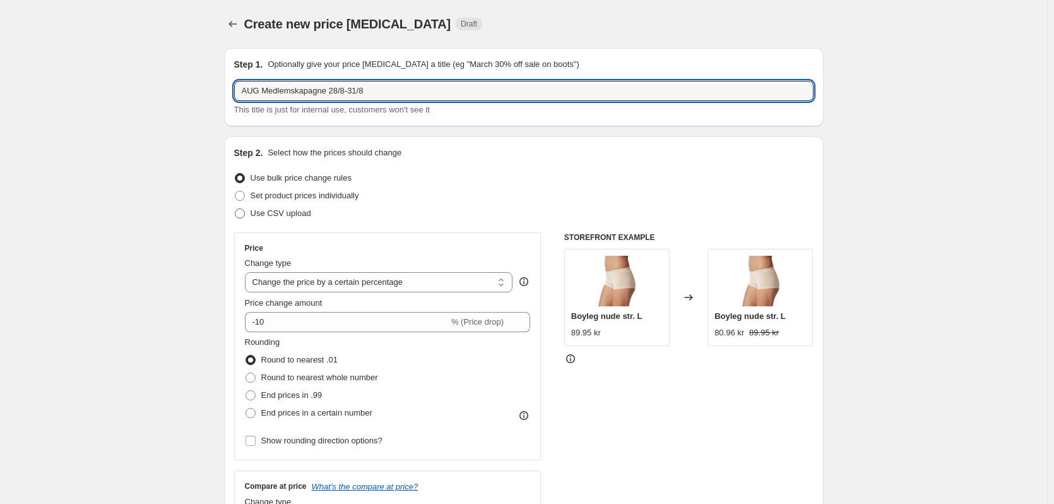
click at [235, 209] on input "Use CSV upload" at bounding box center [235, 208] width 1 height 1
radio input "true"
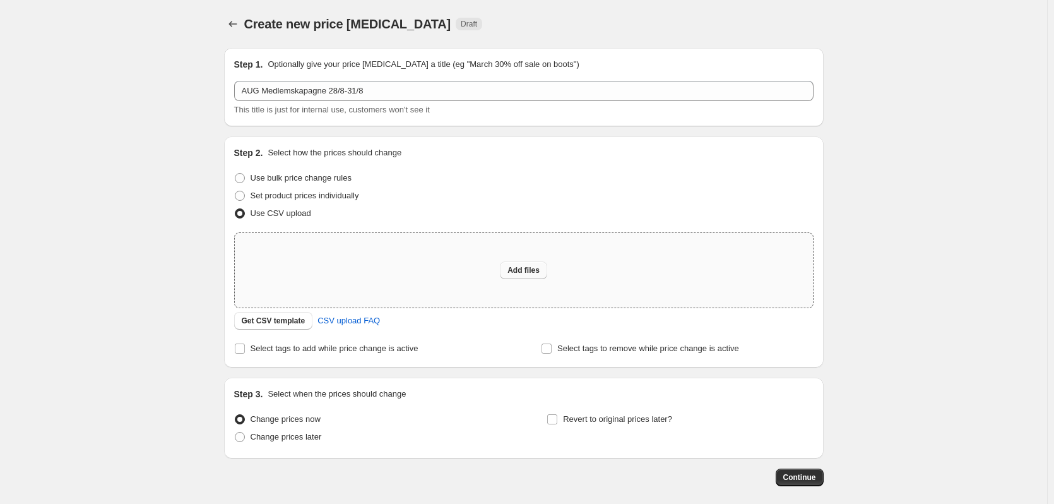
click at [514, 271] on span "Add files" at bounding box center [523, 270] width 32 height 10
type input "C:\fakepath\HelsamDK-medlemspris_AUG-28-08_31-08_tilbud.csv"
click at [542, 268] on button "Add files" at bounding box center [523, 270] width 47 height 18
type input "C:\fakepath\HelsamDK-medlemspris_AUG-28-08_31-08_tilbud.csv"
click at [521, 262] on button "Add files" at bounding box center [523, 270] width 47 height 18
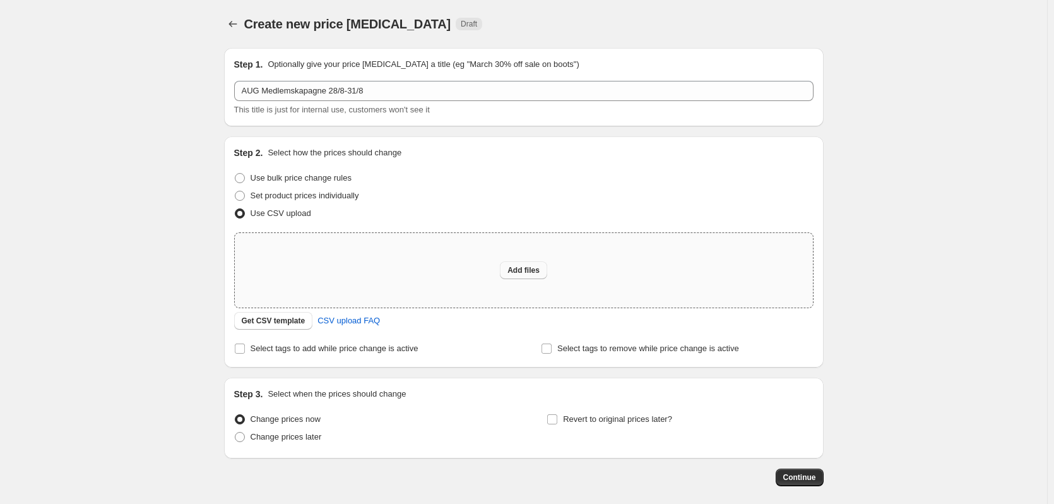
type input "C:\fakepath\HelsamDK-medlemspris_AUG-28-08_31-08_tilbud.csv"
click at [535, 278] on button "Add files" at bounding box center [523, 270] width 47 height 18
type input "C:\fakepath\HelsamDK-medlemspris_AUG-28-08_31-08_tilbud.csv"
click at [515, 271] on span "Add files" at bounding box center [523, 270] width 32 height 10
type input "C:\fakepath\HelsamDK-medlemspris_AUG-28-08_31-08_tilbud.csv"
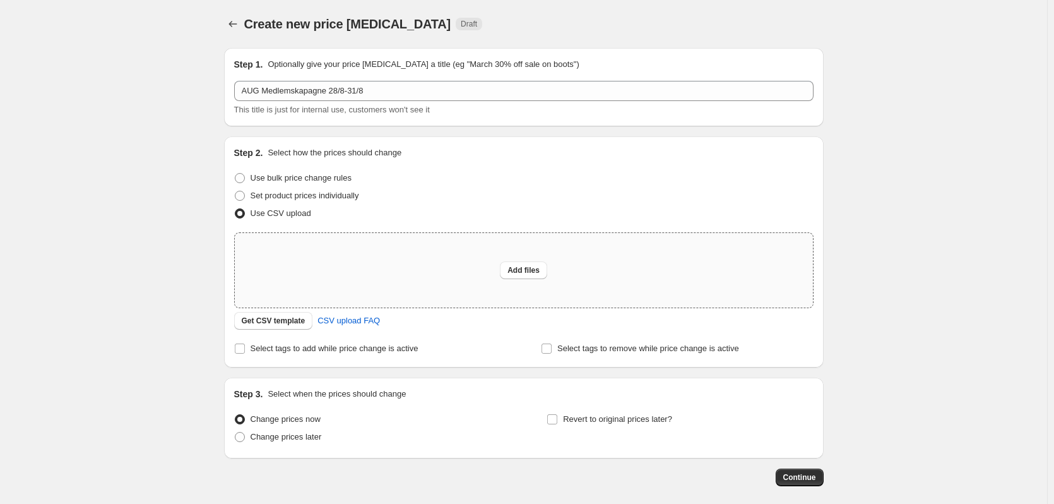
click at [182, 222] on div "Create new price change job. This page is ready Create new price change job Dra…" at bounding box center [523, 281] width 1047 height 563
click at [233, 21] on icon "Price change jobs" at bounding box center [233, 24] width 13 height 13
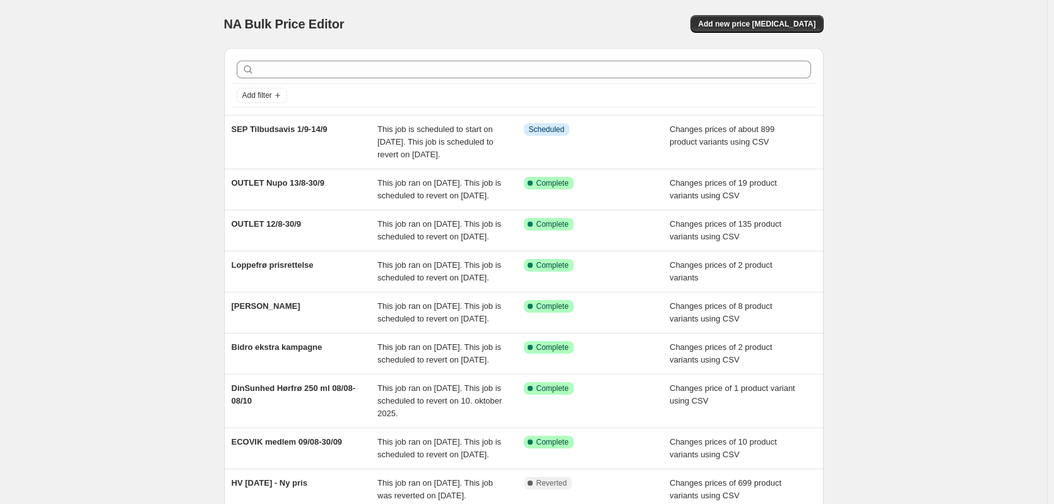
click at [959, 110] on div "NA Bulk Price Editor. This page is ready NA Bulk Price Editor Add new price cha…" at bounding box center [523, 344] width 1047 height 688
click at [797, 40] on div "NA Bulk Price Editor. This page is ready NA Bulk Price Editor Add new price cha…" at bounding box center [524, 24] width 600 height 48
click at [795, 23] on span "Add new price change job" at bounding box center [756, 24] width 117 height 10
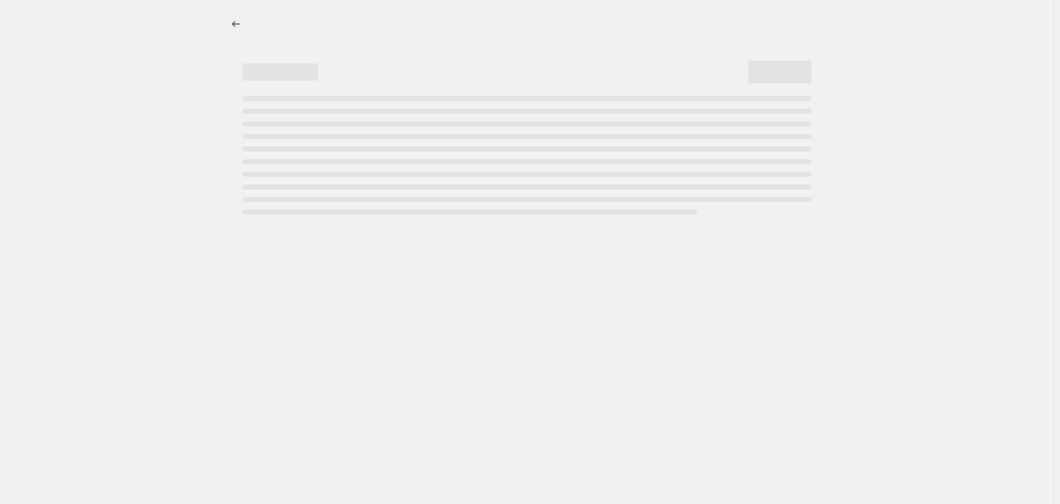
select select "percentage"
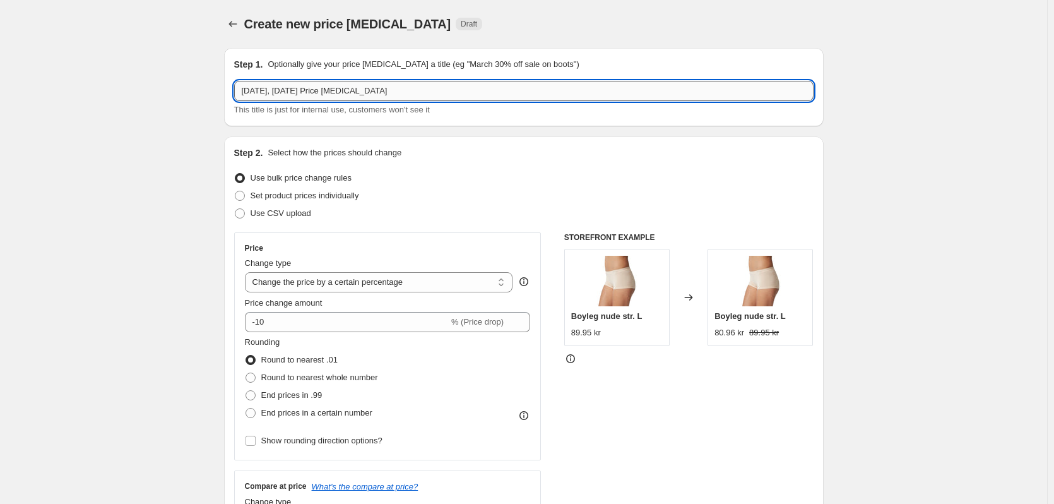
click at [288, 92] on input "14. aug. 2025, 15.08.02 Price change job" at bounding box center [523, 91] width 579 height 20
paste input "Variant SKU,Variant Price,Variant Compare At Price 10442,186.95,249.95 10451,33…"
type input "AUG medlemstilbud 28/8-31/9"
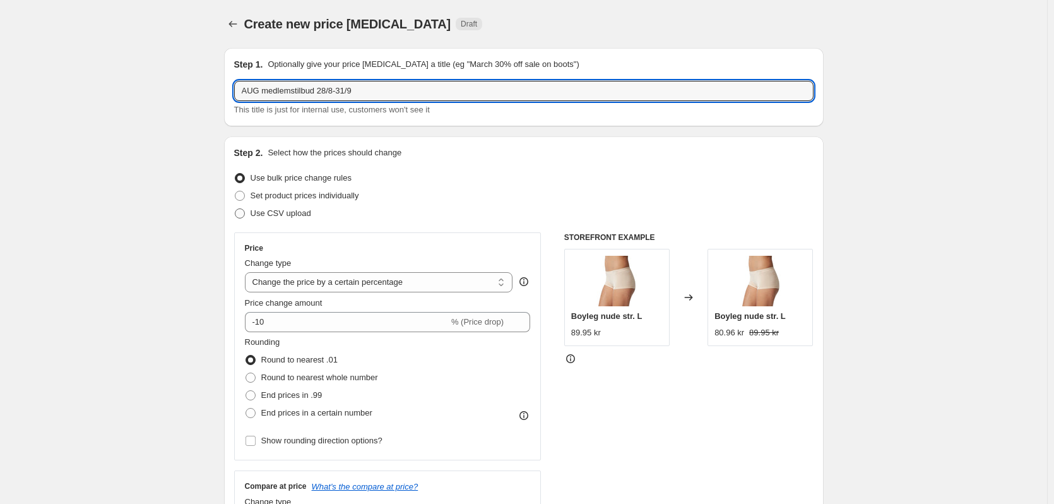
click at [275, 214] on span "Use CSV upload" at bounding box center [281, 212] width 61 height 9
click at [235, 209] on input "Use CSV upload" at bounding box center [235, 208] width 1 height 1
radio input "true"
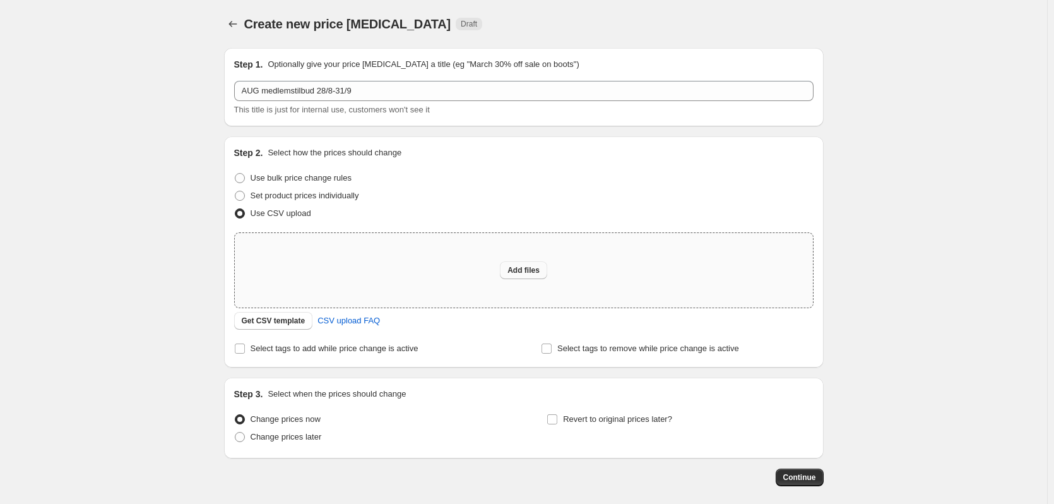
click at [543, 277] on button "Add files" at bounding box center [523, 270] width 47 height 18
type input "C:\fakepath\HelsamDK-medlemspris_AUG-28-08_31-08_v2.csv"
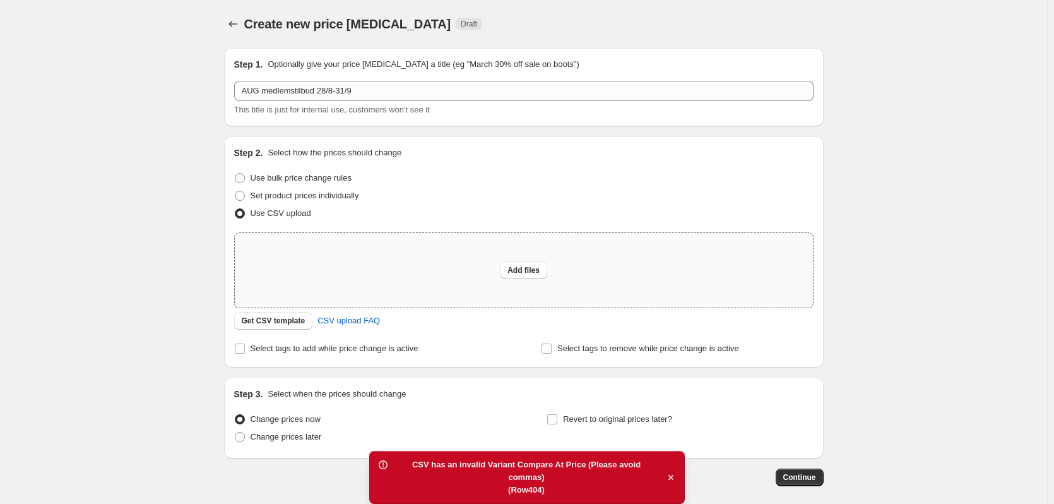
click at [924, 308] on div "Create new price change job. This page is ready Create new price change job Dra…" at bounding box center [523, 281] width 1047 height 563
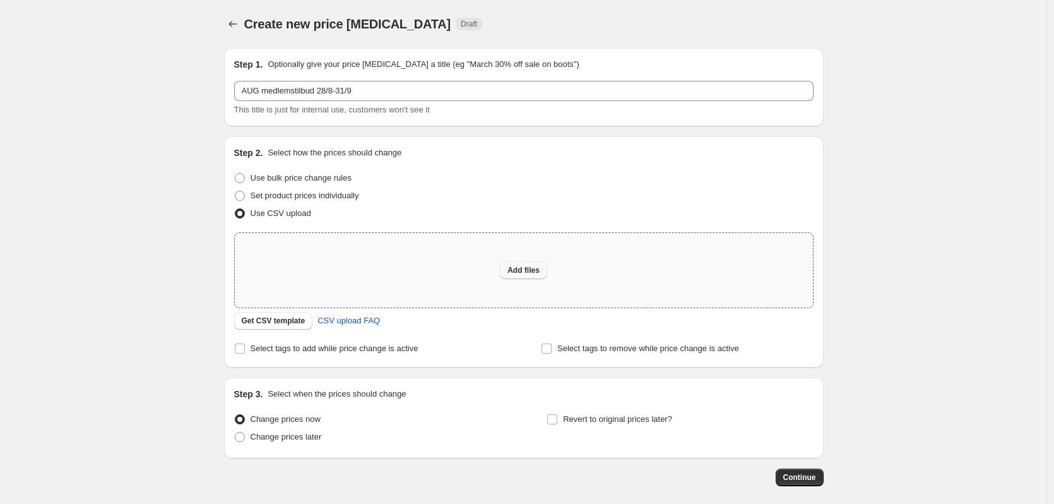
click at [540, 273] on span "Add files" at bounding box center [523, 270] width 32 height 10
type input "C:\fakepath\HelsamDK-medlemspris_AUG-28-08_31-08_v3.csv"
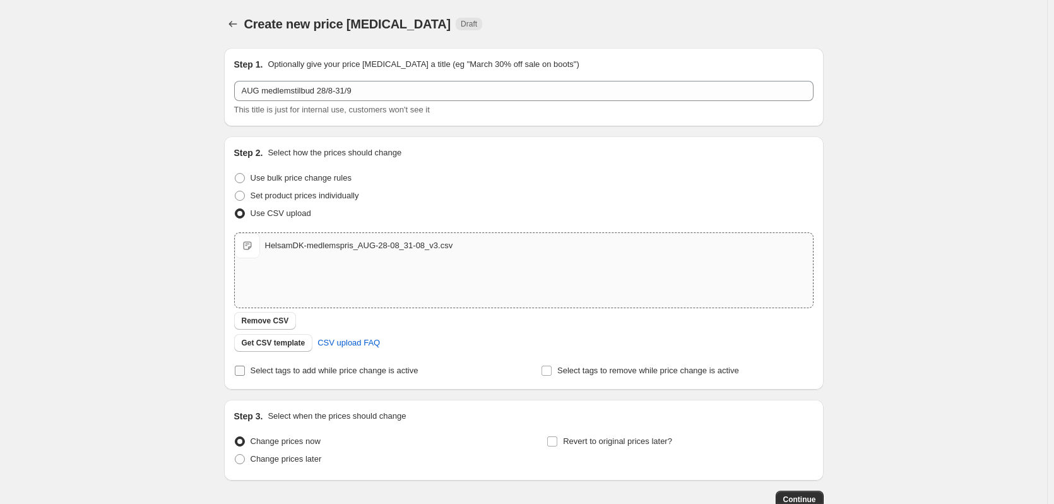
click at [304, 374] on span "Select tags to add while price change is active" at bounding box center [335, 369] width 168 height 9
click at [245, 374] on input "Select tags to add while price change is active" at bounding box center [240, 370] width 10 height 10
checkbox input "true"
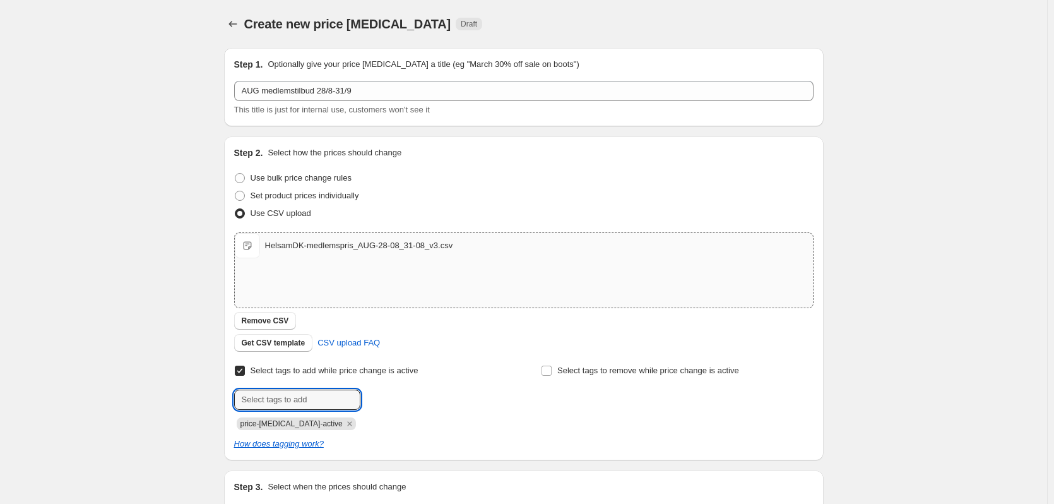
drag, startPoint x: 316, startPoint y: 397, endPoint x: 318, endPoint y: 360, distance: 37.3
click at [316, 397] on input "text" at bounding box center [297, 399] width 126 height 20
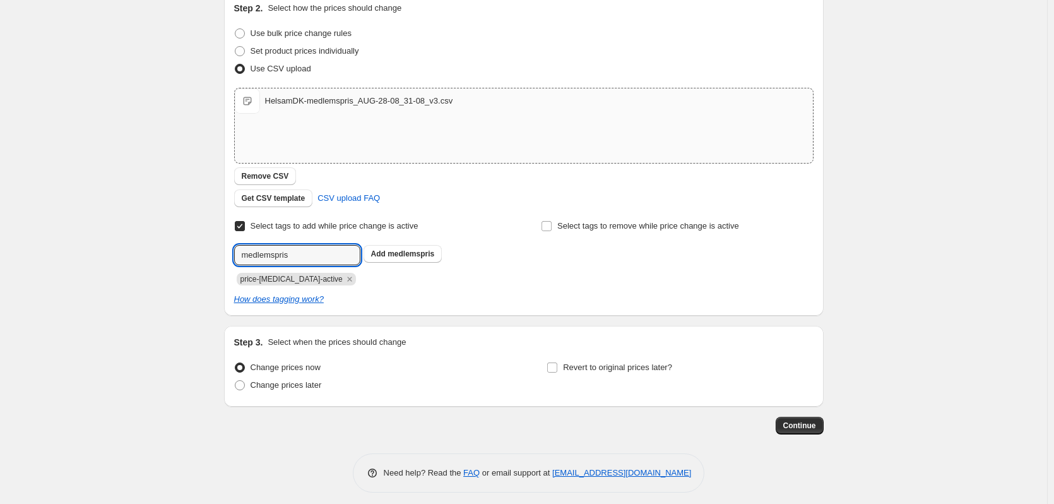
scroll to position [152, 0]
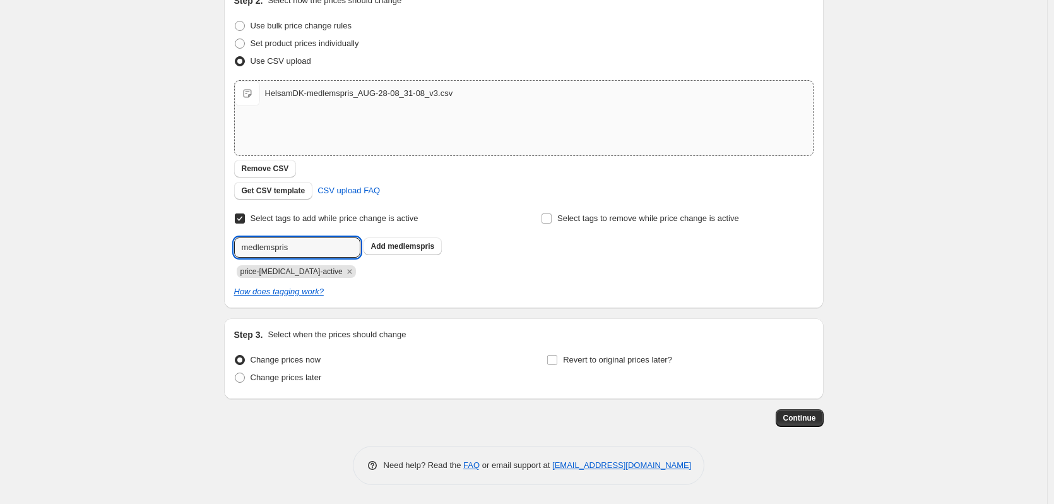
type input "medlemspris"
click at [307, 386] on div "Change prices now Change prices later" at bounding box center [367, 370] width 266 height 38
click at [309, 383] on span "Change prices later" at bounding box center [286, 377] width 71 height 13
click at [235, 373] on input "Change prices later" at bounding box center [235, 372] width 1 height 1
radio input "true"
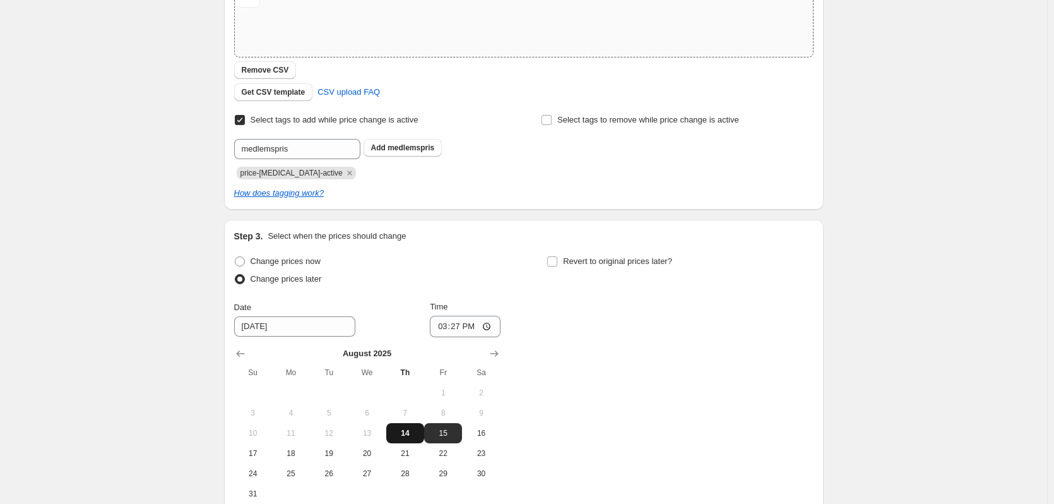
scroll to position [278, 0]
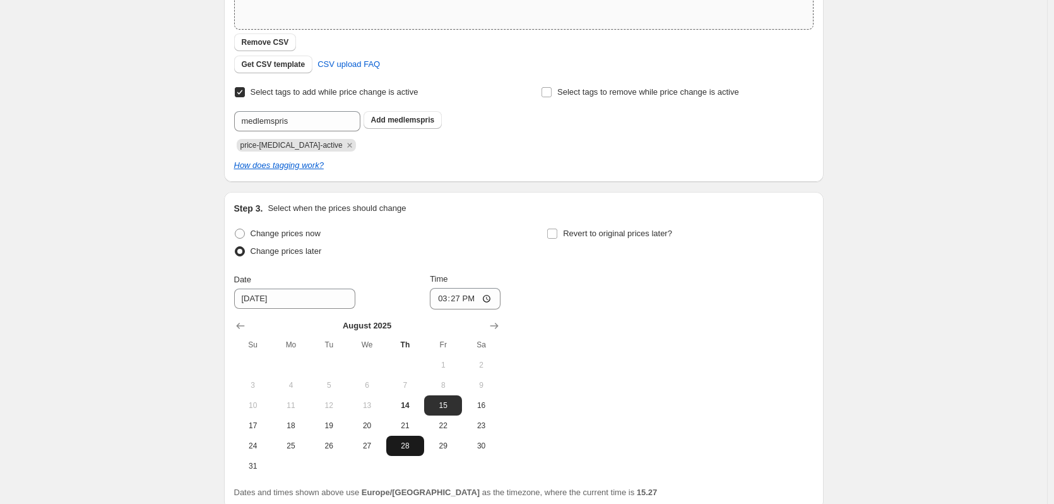
click at [412, 448] on span "28" at bounding box center [405, 446] width 28 height 10
type input "8/28/2025"
click at [460, 298] on input "15:27" at bounding box center [465, 298] width 71 height 21
type input "00:01"
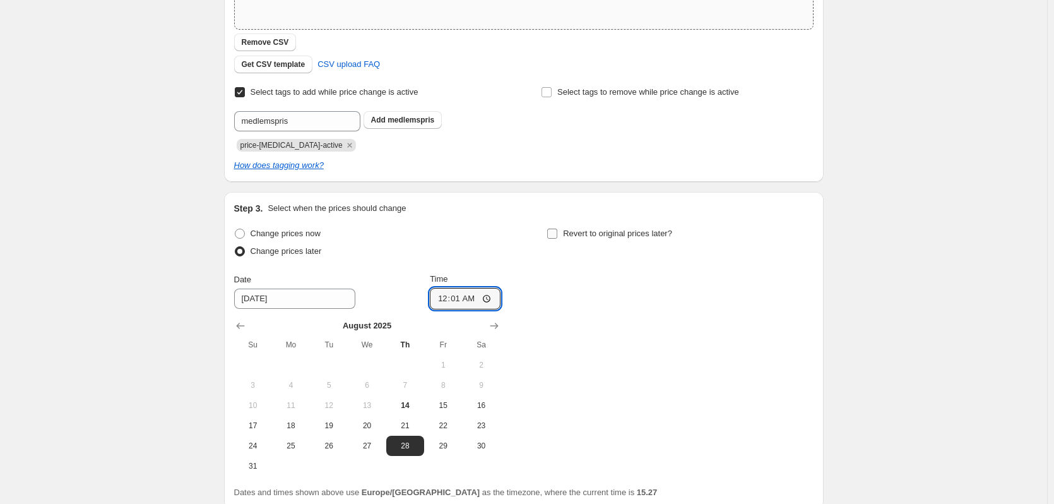
click at [593, 232] on span "Revert to original prices later?" at bounding box center [617, 232] width 109 height 9
click at [557, 232] on input "Revert to original prices later?" at bounding box center [552, 233] width 10 height 10
checkbox input "true"
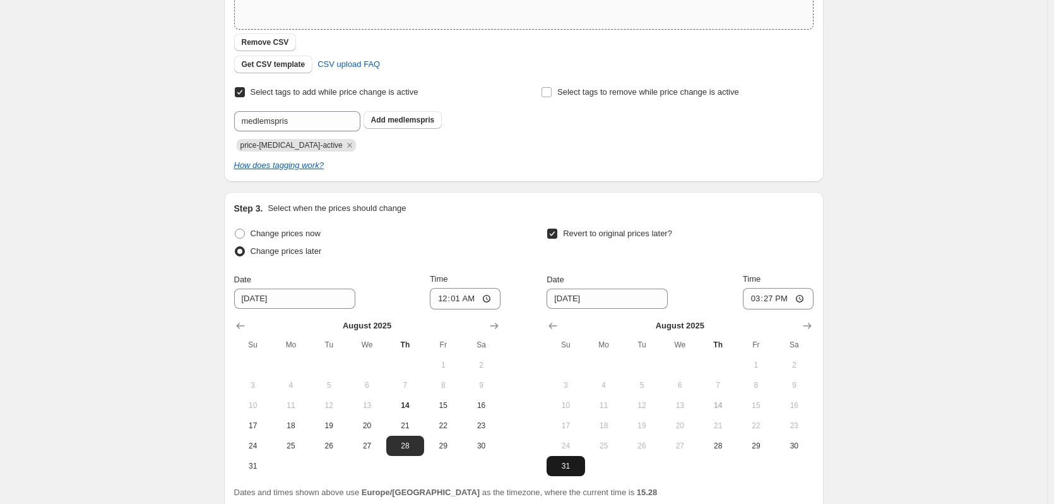
click at [571, 465] on span "31" at bounding box center [566, 466] width 28 height 10
type input "8/31/2025"
click at [773, 300] on input "15:27" at bounding box center [778, 298] width 71 height 21
click at [782, 302] on input "23:27" at bounding box center [778, 298] width 71 height 21
type input "23:59"
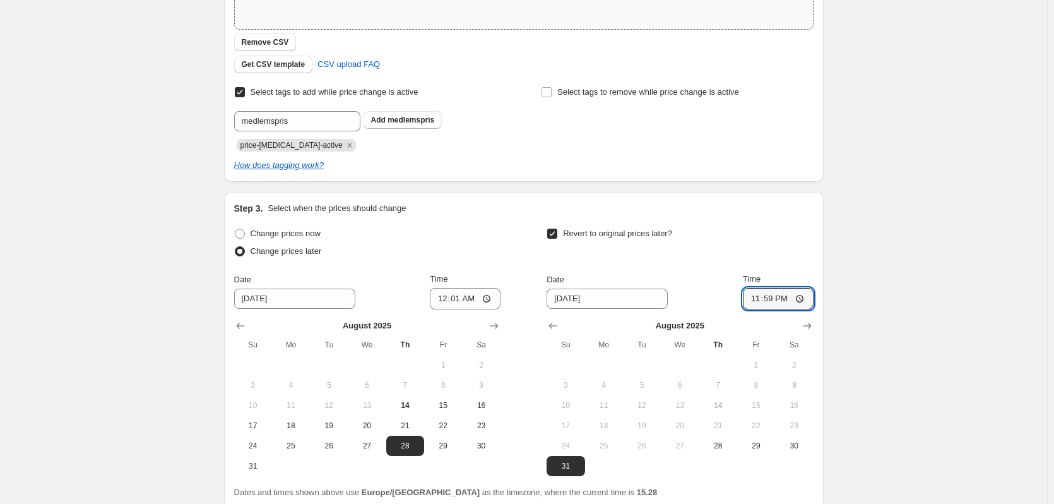
click at [884, 254] on div "Create new price change job. This page is ready Create new price change job Dra…" at bounding box center [523, 168] width 1047 height 892
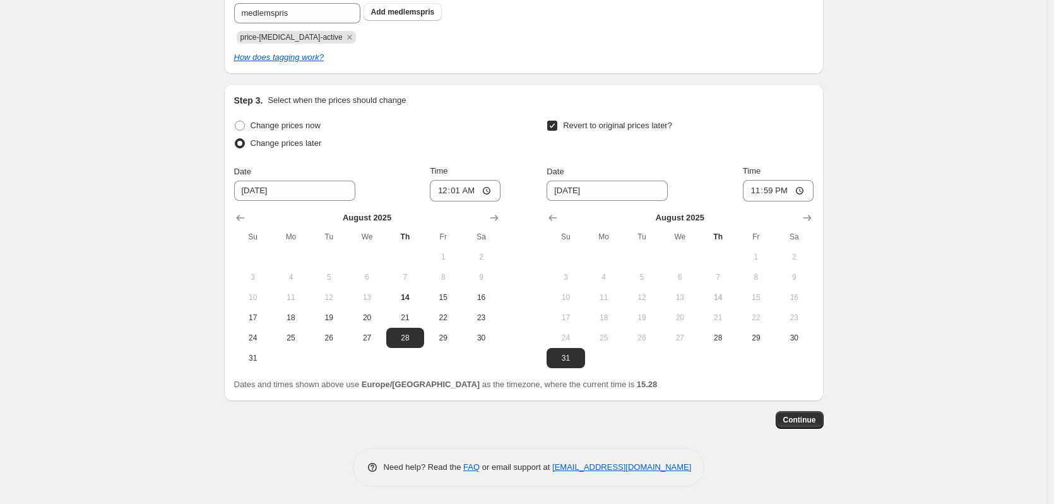
scroll to position [388, 0]
click at [803, 417] on span "Continue" at bounding box center [799, 418] width 33 height 10
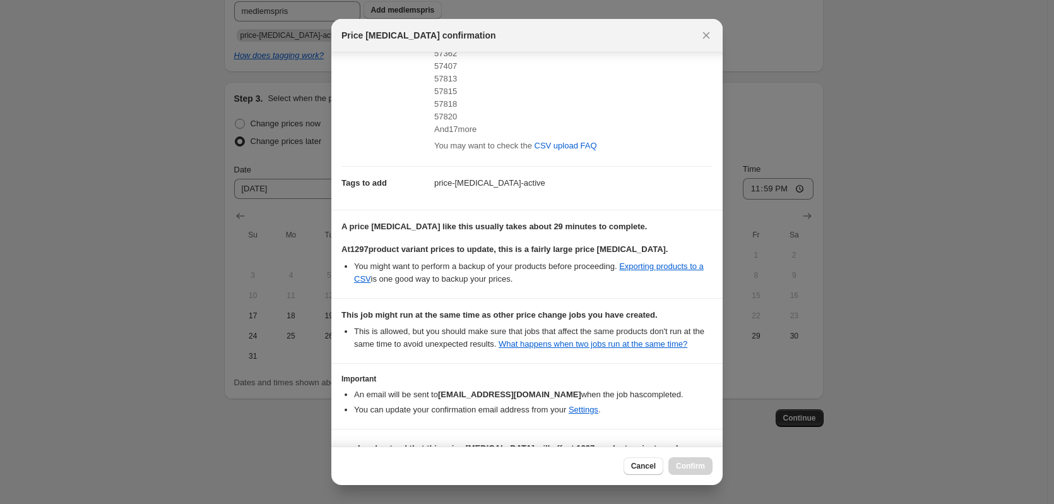
scroll to position [307, 0]
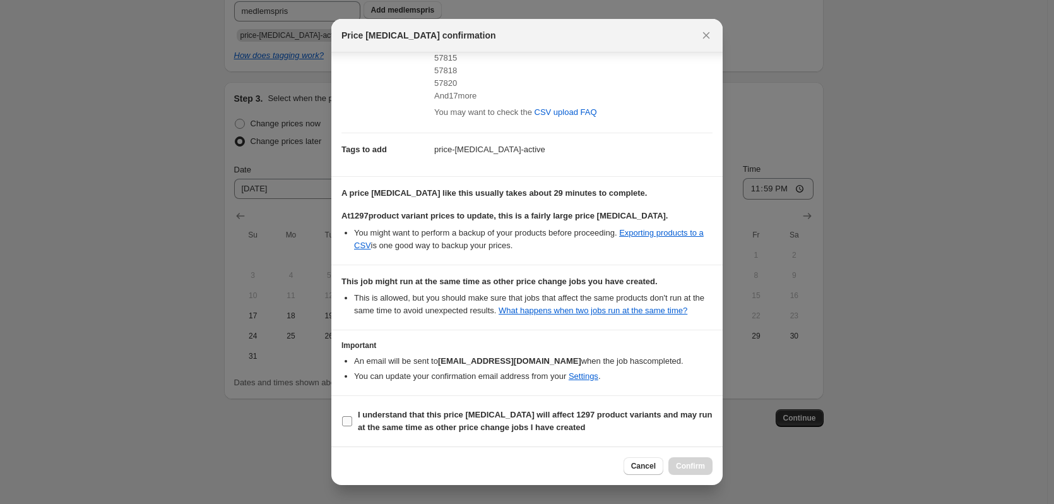
click at [352, 428] on label "I understand that this price change job will affect 1297 product variants and m…" at bounding box center [526, 421] width 371 height 30
click at [352, 426] on input "I understand that this price change job will affect 1297 product variants and m…" at bounding box center [347, 421] width 10 height 10
checkbox input "true"
click at [689, 470] on span "Confirm" at bounding box center [690, 466] width 29 height 10
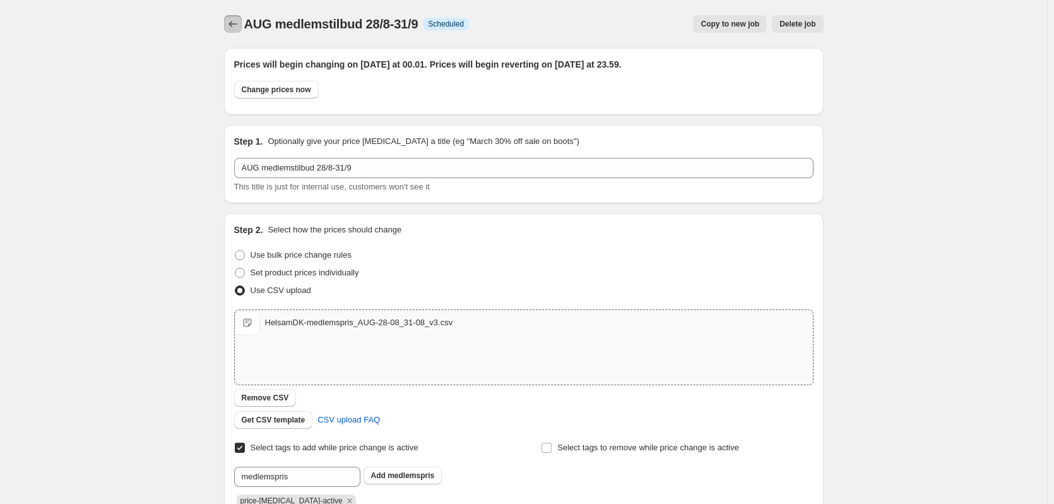
click at [228, 29] on button "Price change jobs" at bounding box center [233, 24] width 18 height 18
